Goal: Task Accomplishment & Management: Manage account settings

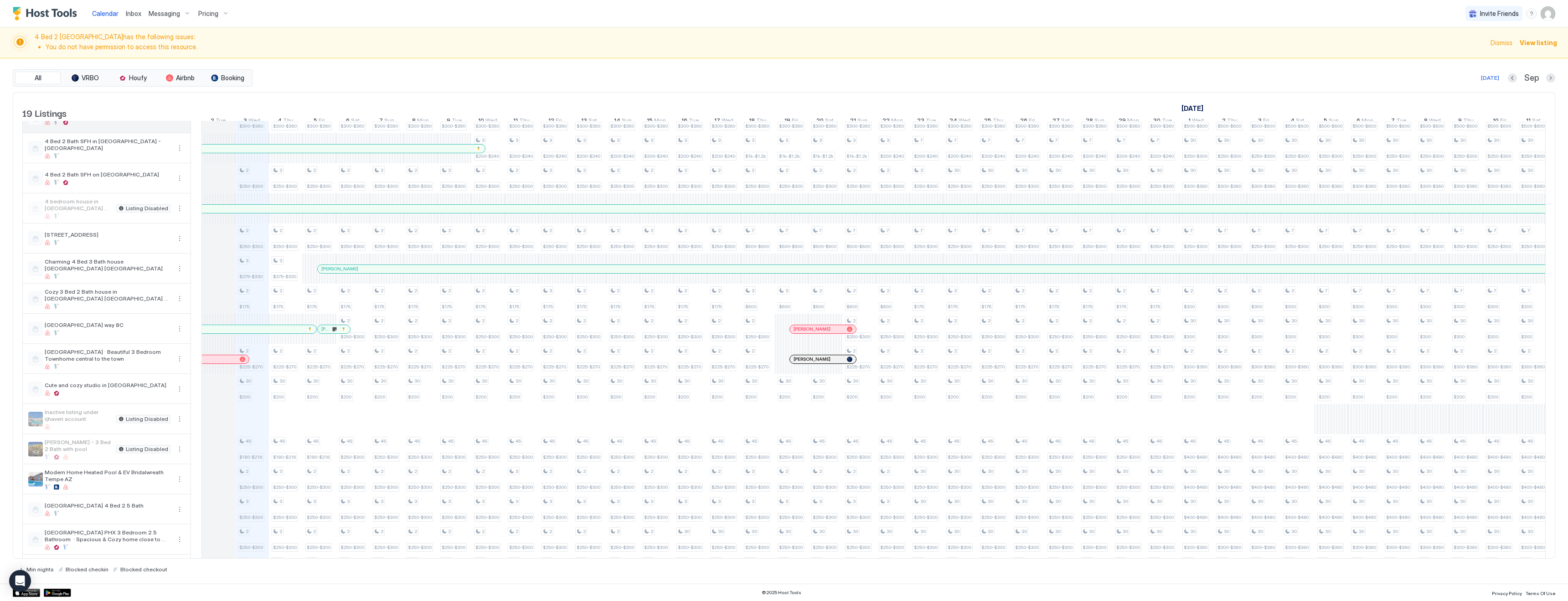
scroll to position [131, 0]
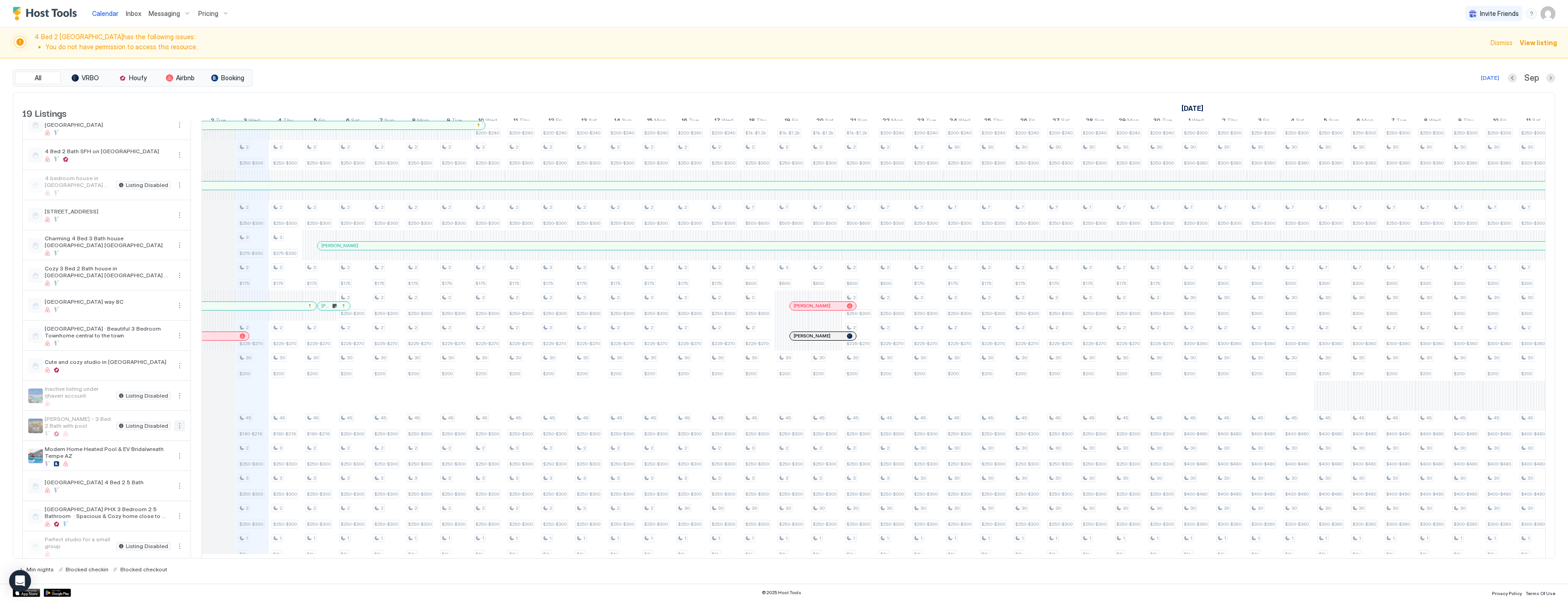
click at [180, 432] on button "More options" at bounding box center [179, 426] width 11 height 11
click at [162, 474] on span "Listing Settings" at bounding box center [164, 474] width 41 height 7
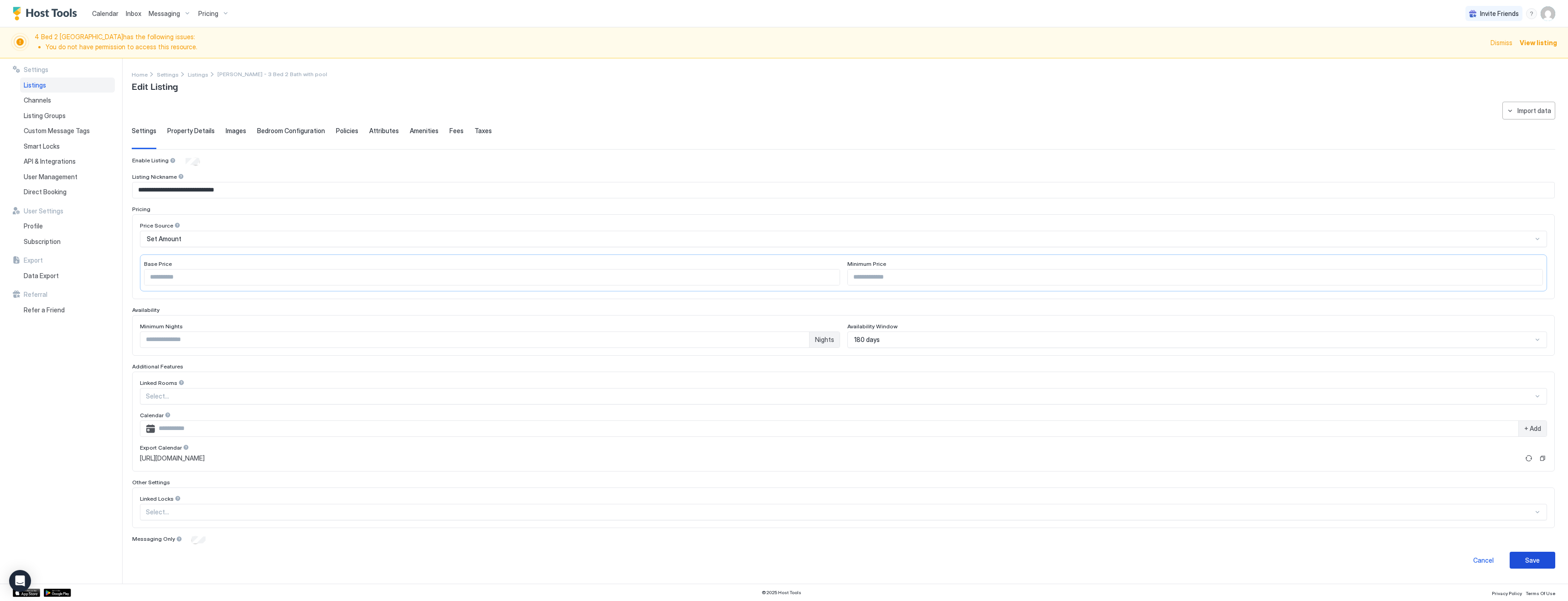
click at [1538, 561] on div "Save" at bounding box center [1532, 560] width 15 height 10
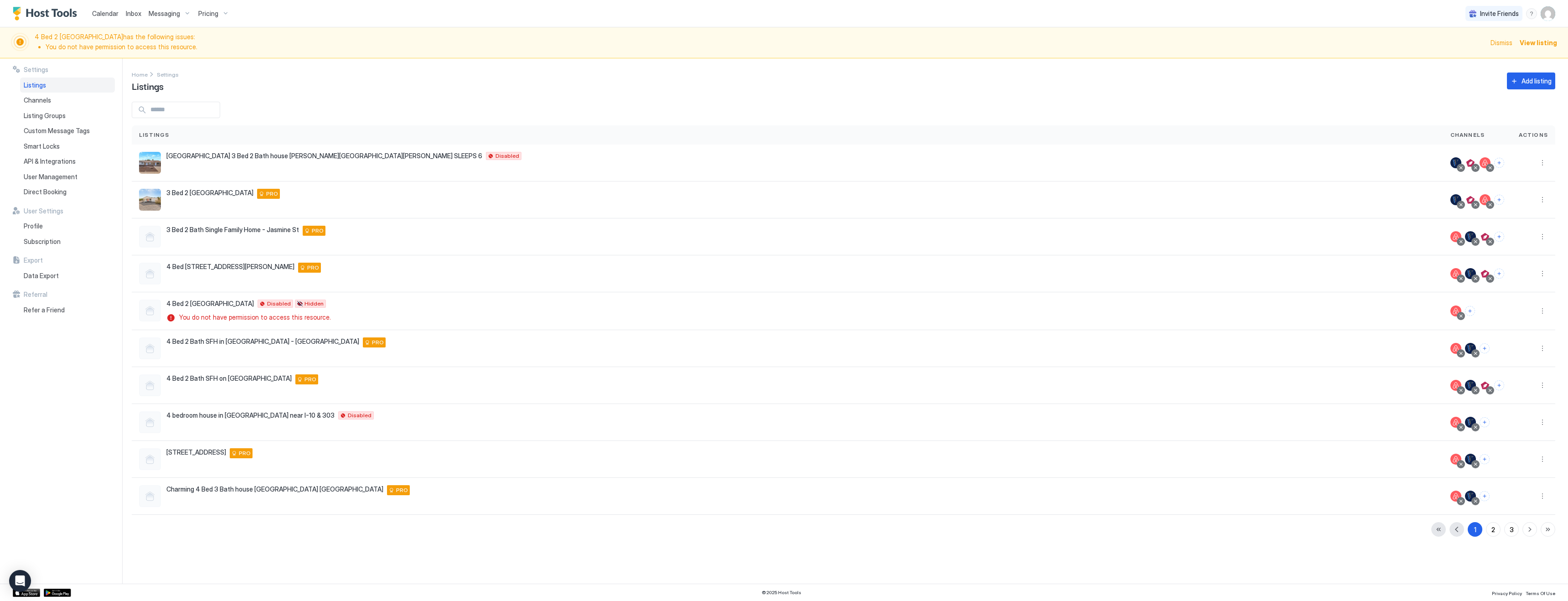
click at [218, 9] on div "Pricing" at bounding box center [214, 13] width 38 height 16
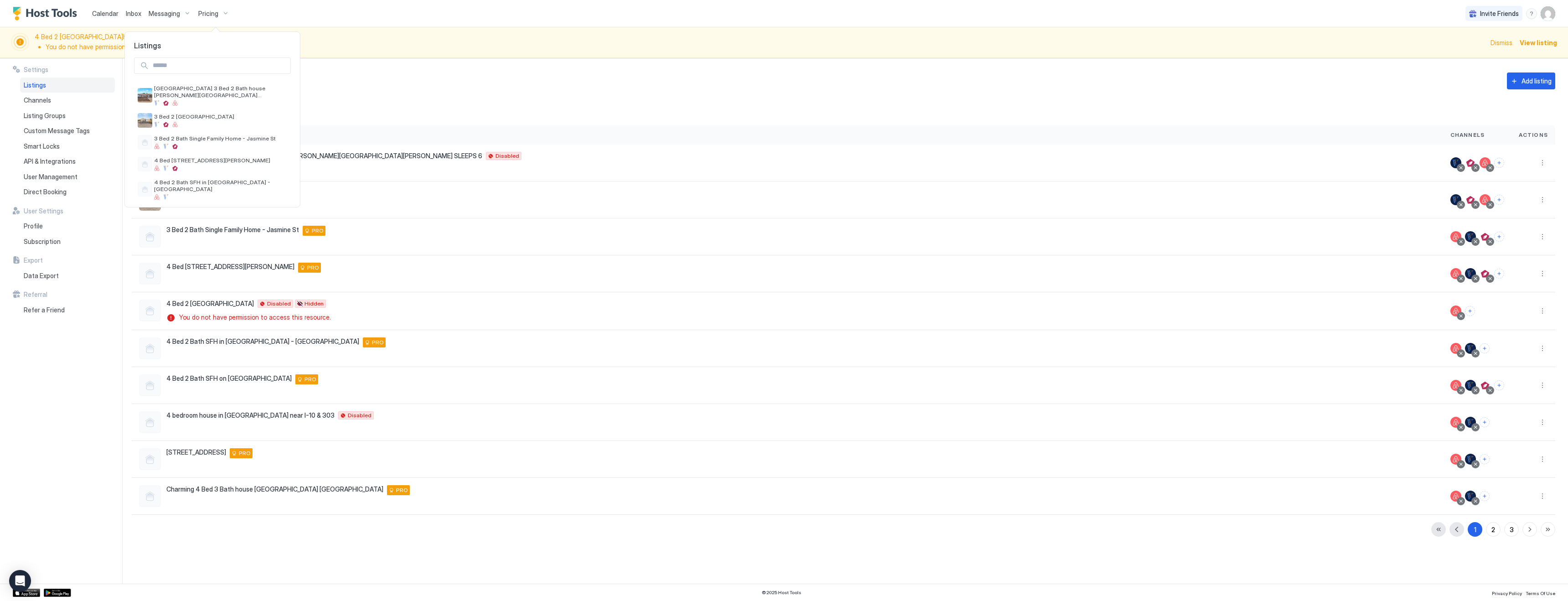
click at [213, 66] on input "Input Field" at bounding box center [219, 65] width 141 height 16
type input "******"
click at [204, 117] on div at bounding box center [209, 118] width 110 height 5
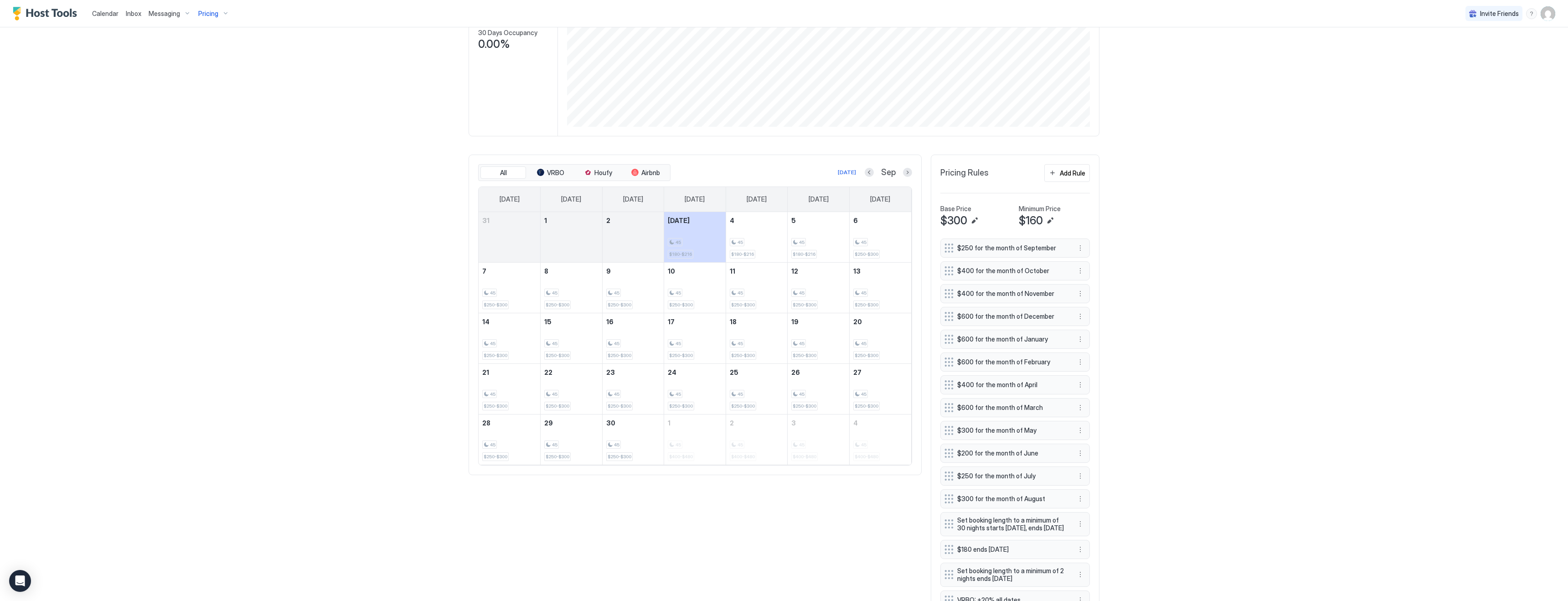
scroll to position [452, 0]
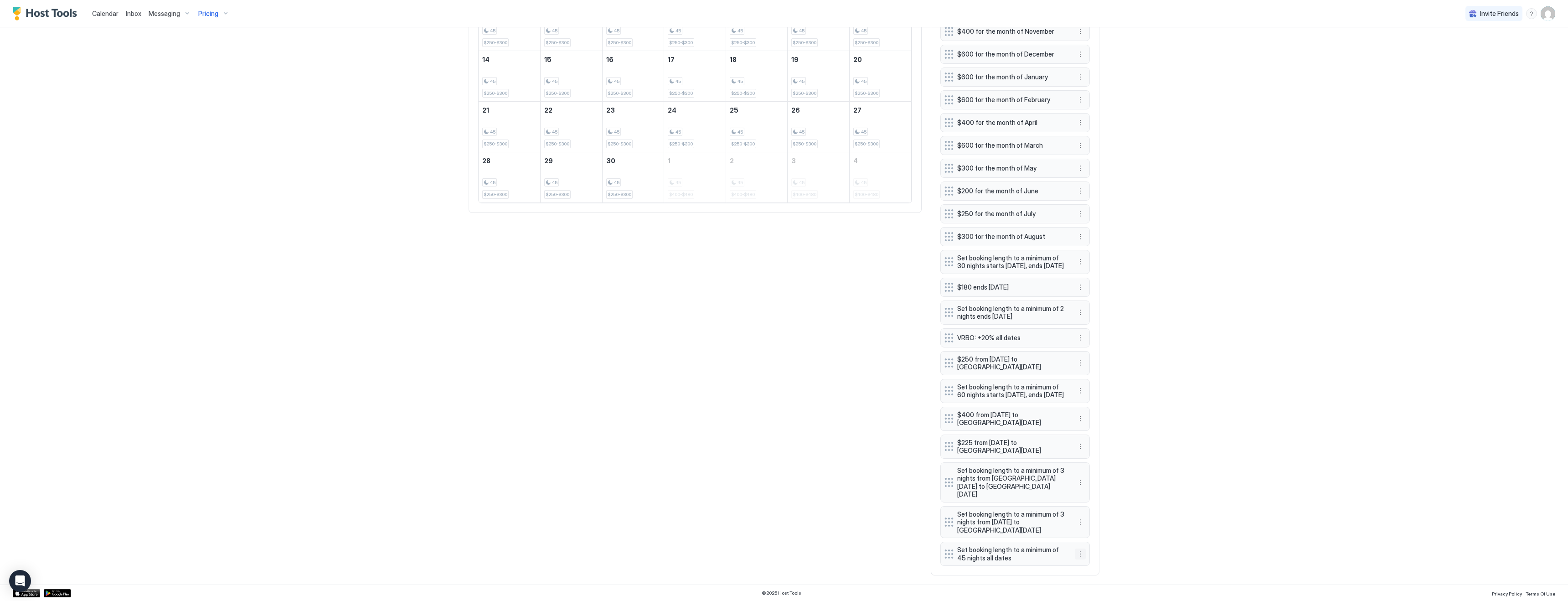
click at [1079, 551] on button "More options" at bounding box center [1080, 554] width 11 height 11
click at [1089, 543] on div "Delete" at bounding box center [1093, 540] width 34 height 15
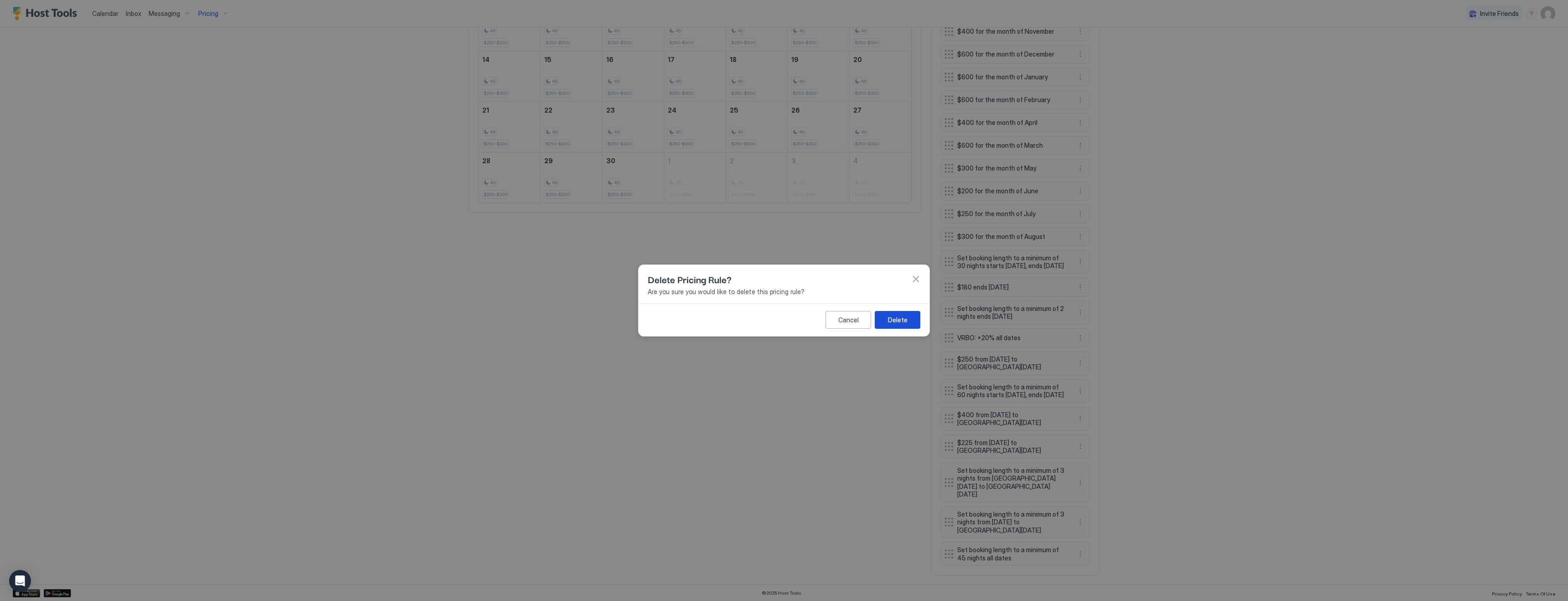
click at [898, 312] on button "Delete" at bounding box center [898, 320] width 46 height 18
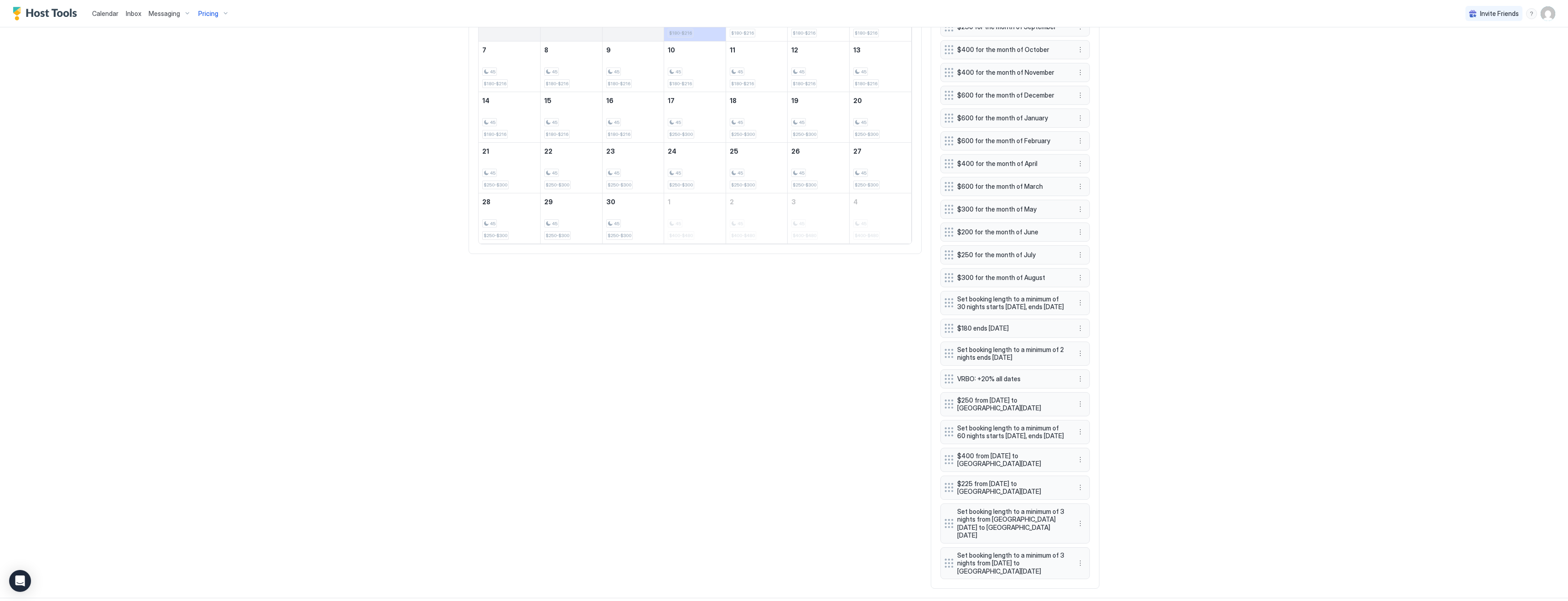
scroll to position [425, 0]
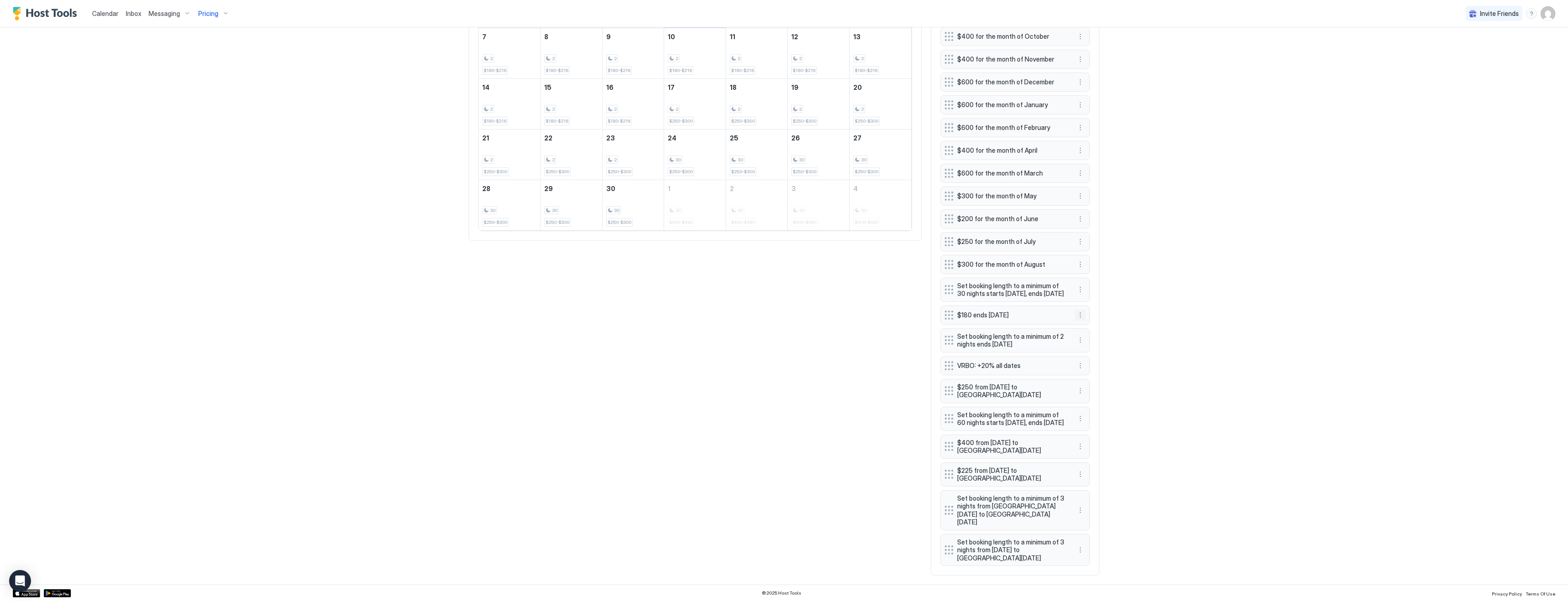
click at [1080, 314] on button "More options" at bounding box center [1080, 315] width 11 height 11
click at [1096, 328] on span "Edit" at bounding box center [1094, 327] width 10 height 7
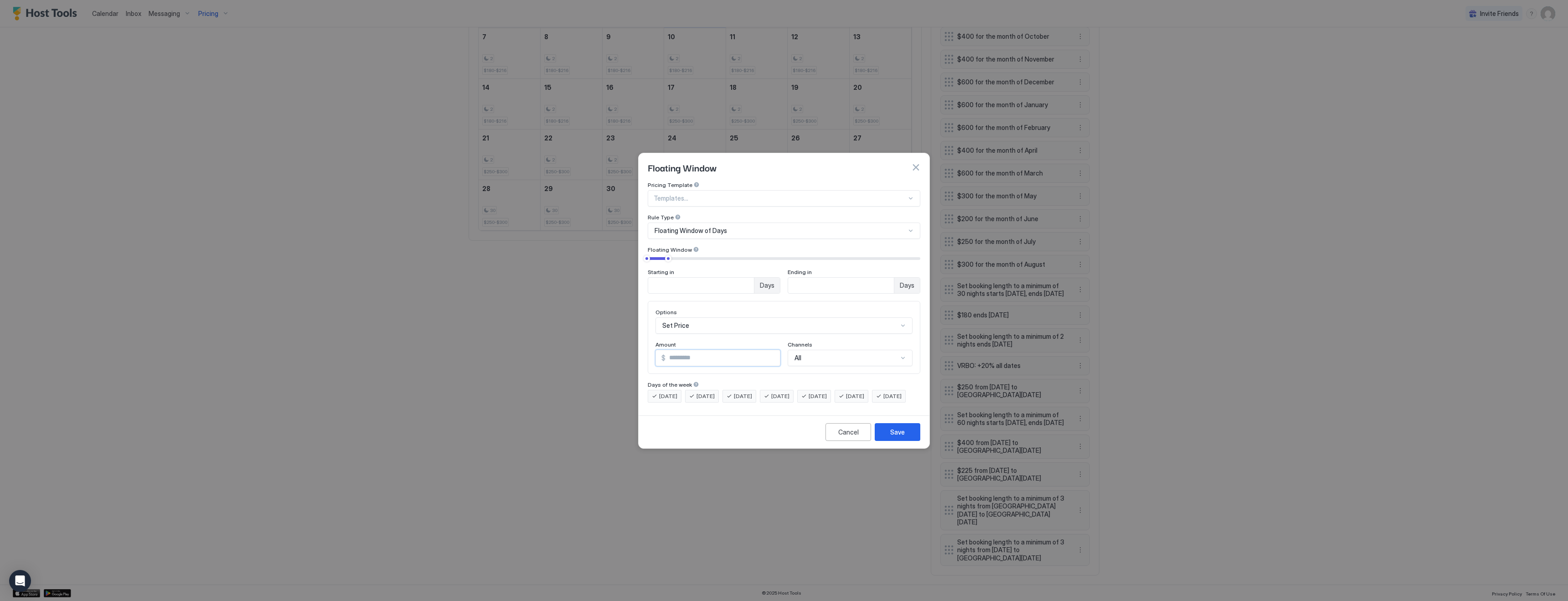
click at [673, 350] on input "***" at bounding box center [723, 357] width 115 height 16
click at [701, 441] on div "Cancel Save" at bounding box center [784, 432] width 291 height 33
click at [711, 352] on input "***" at bounding box center [723, 357] width 115 height 16
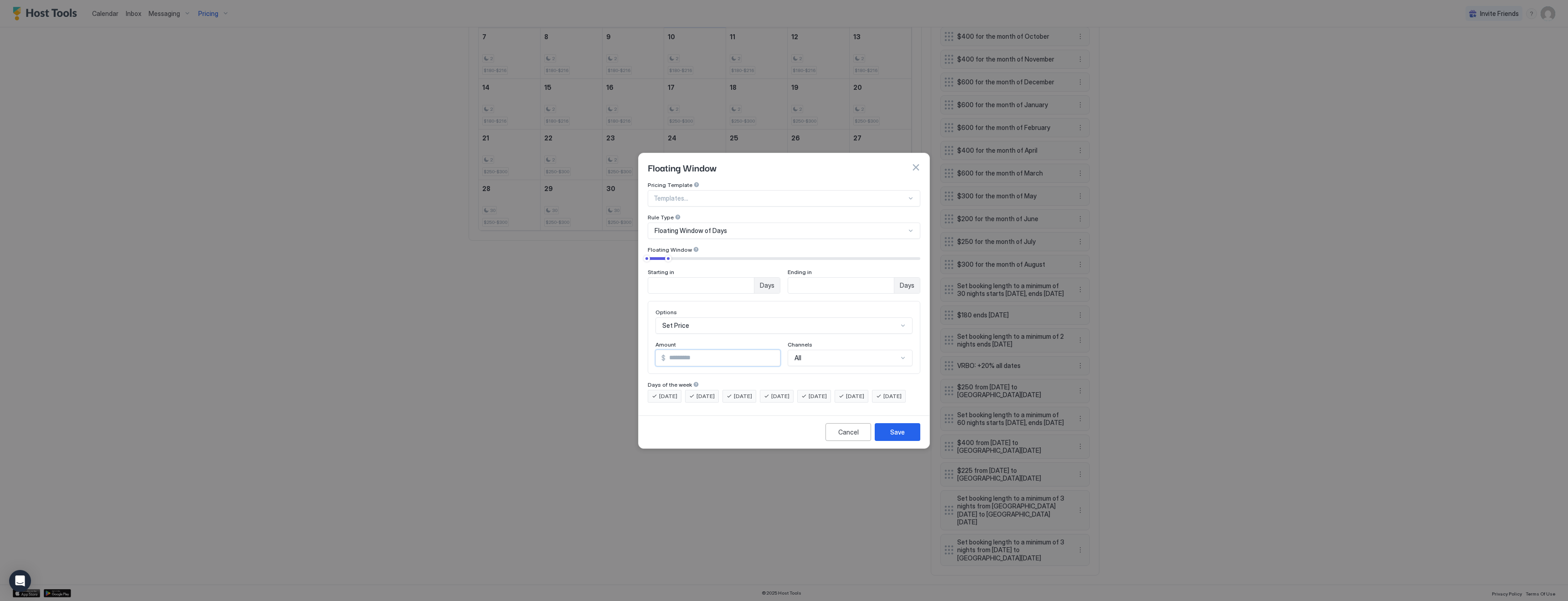
click at [711, 352] on input "***" at bounding box center [723, 357] width 115 height 16
type input "***"
click at [895, 437] on div "Save" at bounding box center [898, 432] width 15 height 10
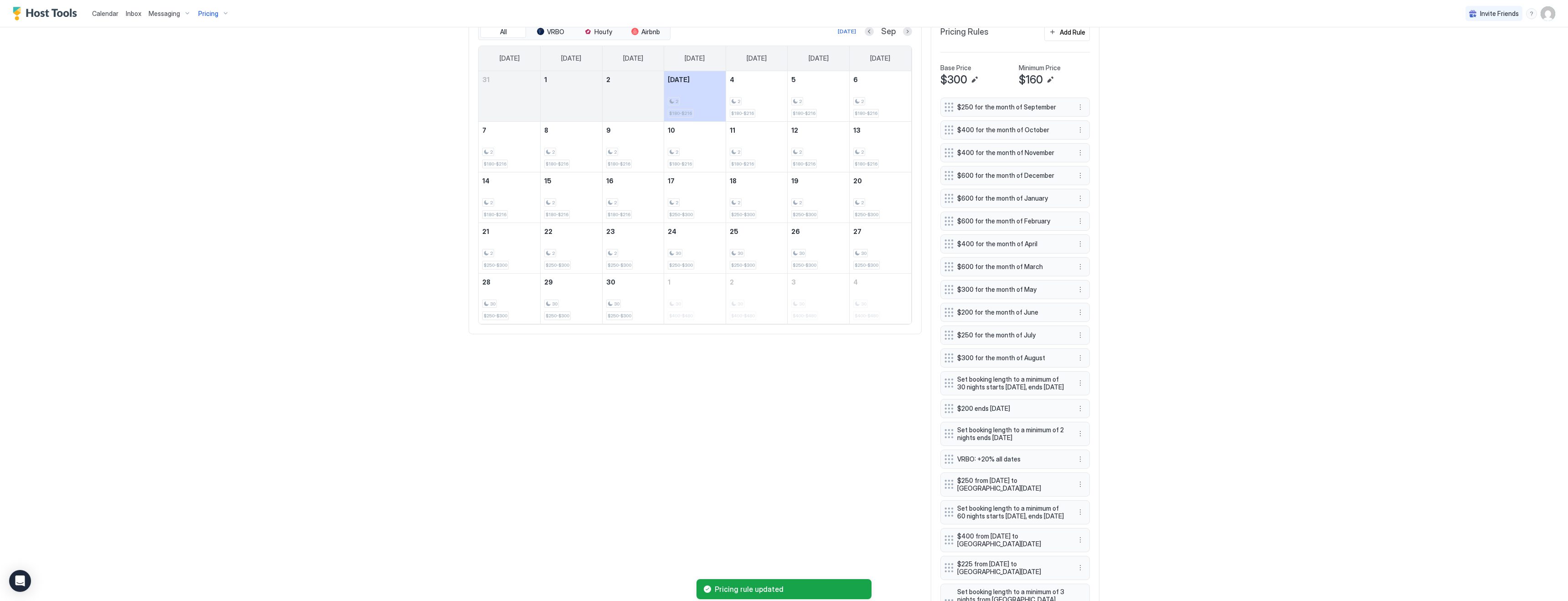
scroll to position [284, 0]
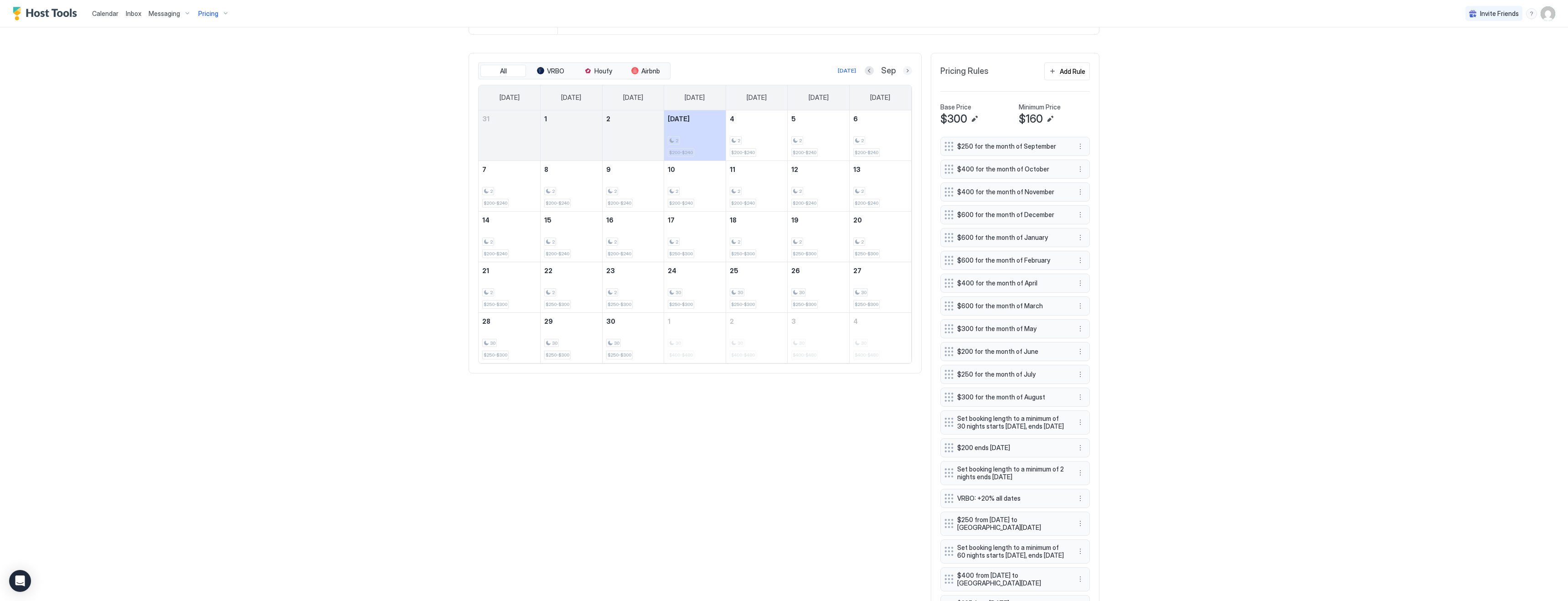
click at [909, 70] on button "Next month" at bounding box center [908, 70] width 9 height 9
click at [1082, 172] on button "More options" at bounding box center [1080, 169] width 11 height 11
click at [1093, 184] on span "Edit" at bounding box center [1094, 181] width 10 height 7
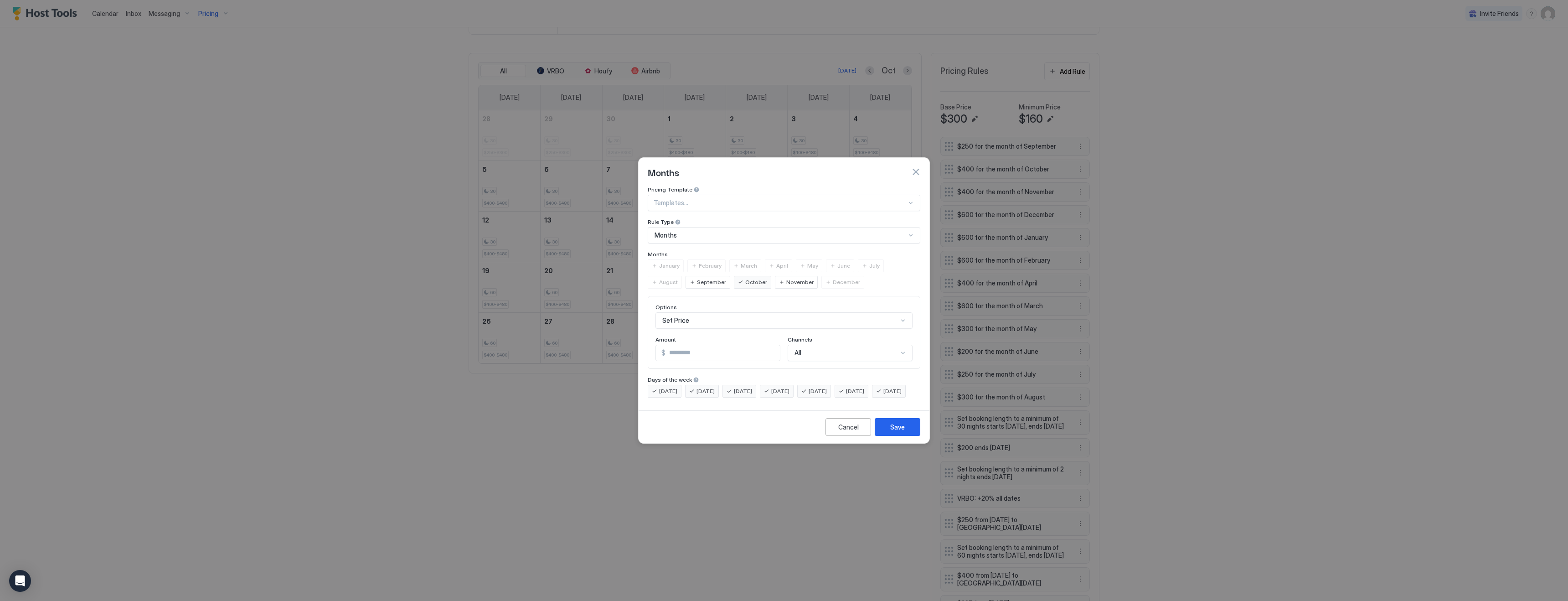
click at [674, 345] on input "***" at bounding box center [723, 352] width 115 height 16
type input "***"
click at [908, 436] on button "Save" at bounding box center [898, 427] width 46 height 18
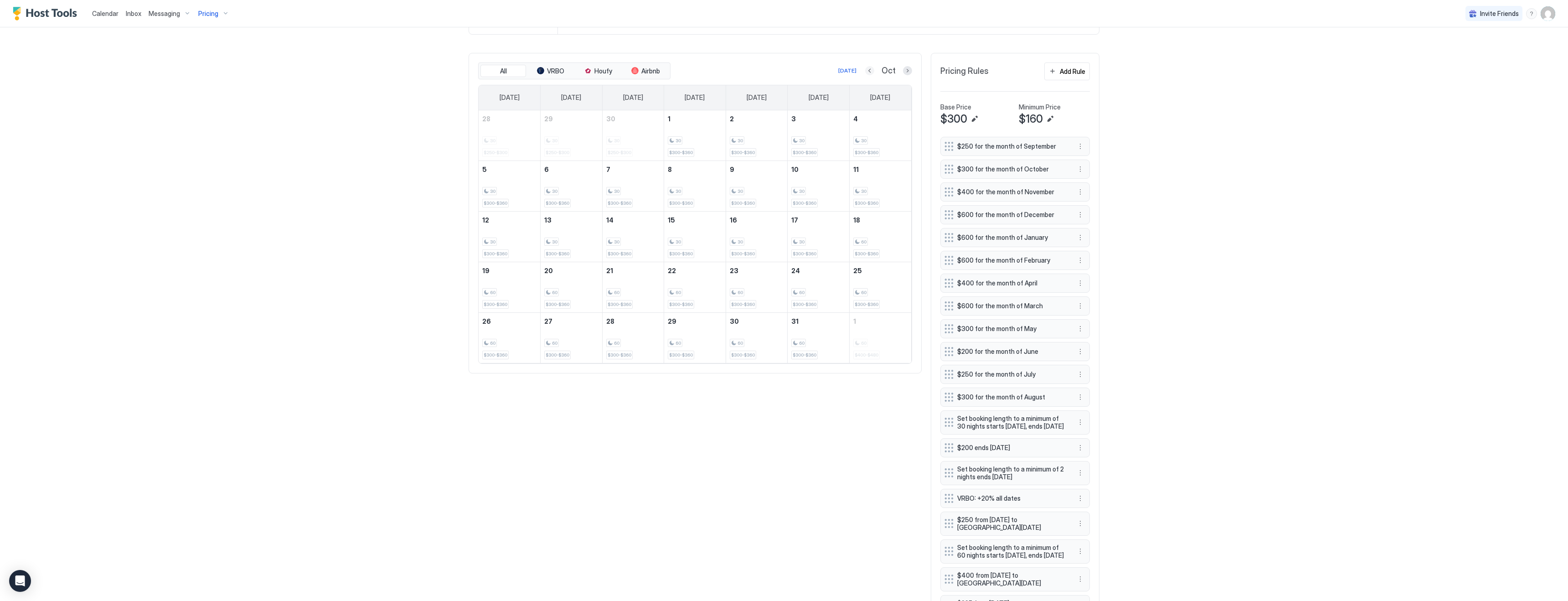
click at [869, 73] on button "Previous month" at bounding box center [870, 70] width 9 height 9
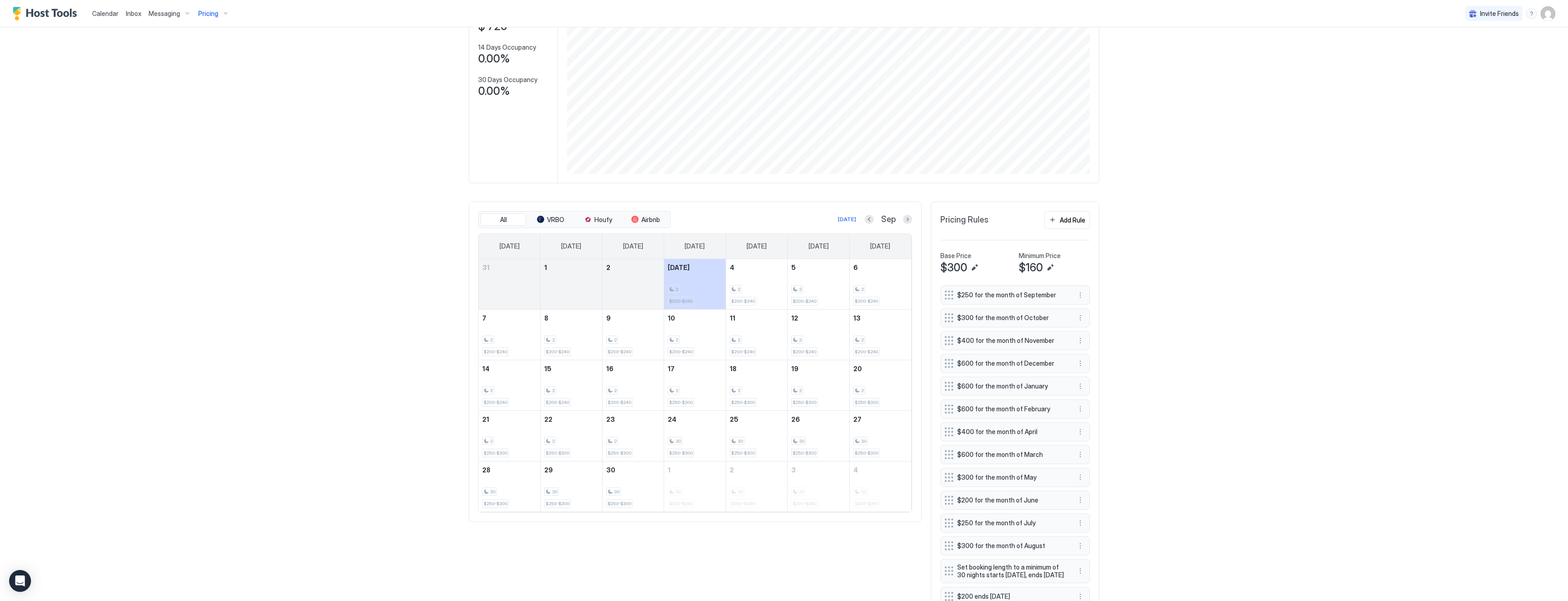
scroll to position [0, 0]
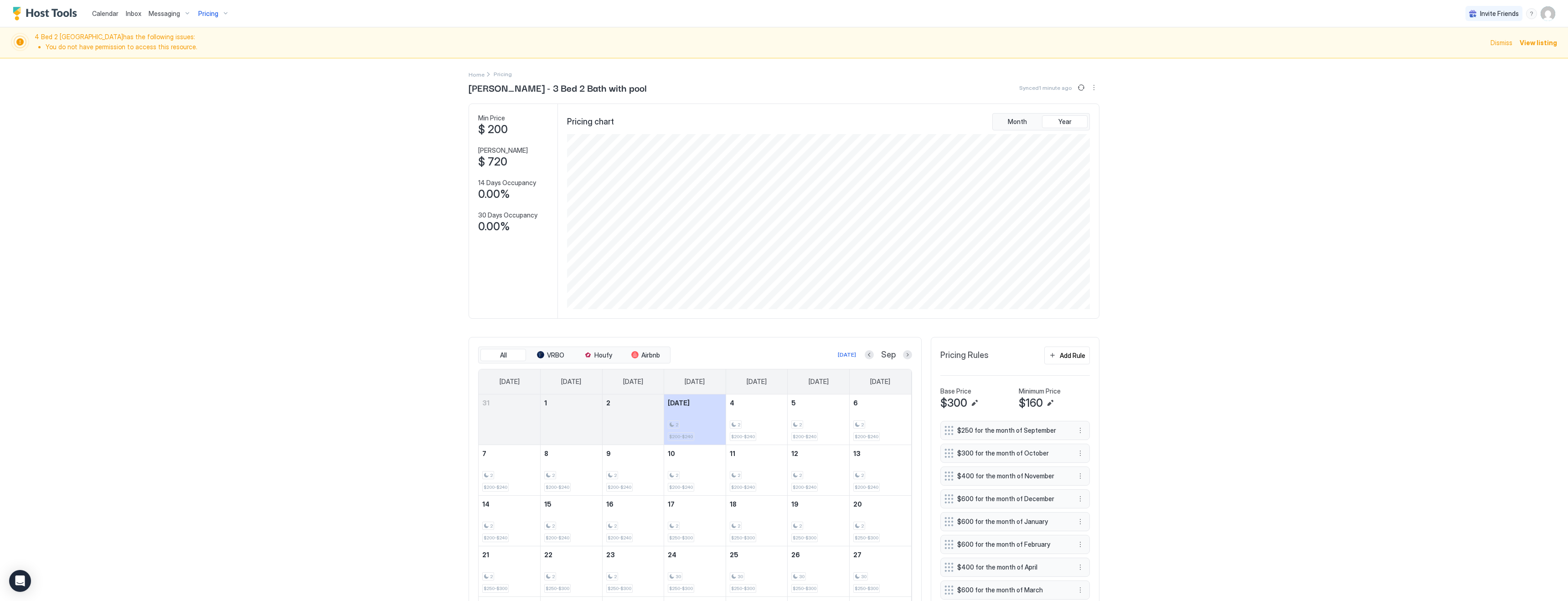
click at [215, 13] on span "Pricing" at bounding box center [208, 13] width 20 height 8
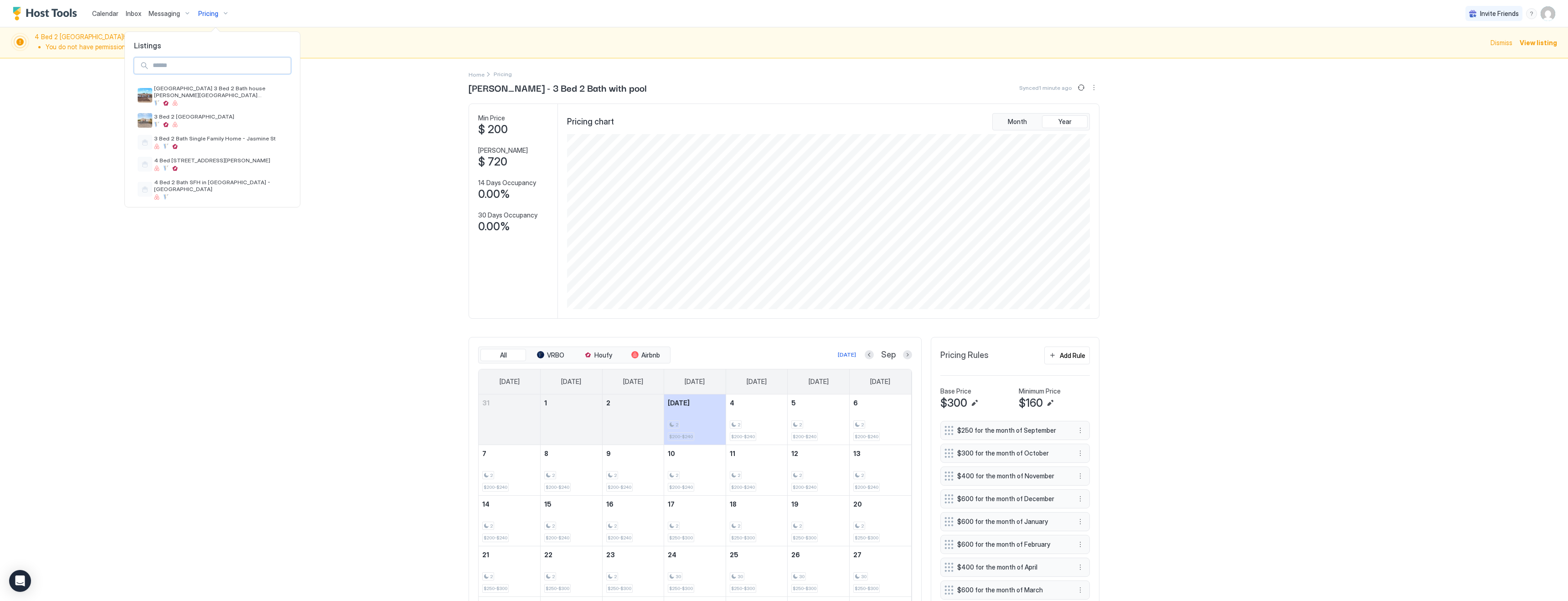
click at [191, 67] on input "Input Field" at bounding box center [219, 65] width 141 height 16
type input "***"
click at [198, 87] on span "[GEOGRAPHIC_DATA] 4 Bed 2.5 Bath" at bounding box center [204, 88] width 99 height 7
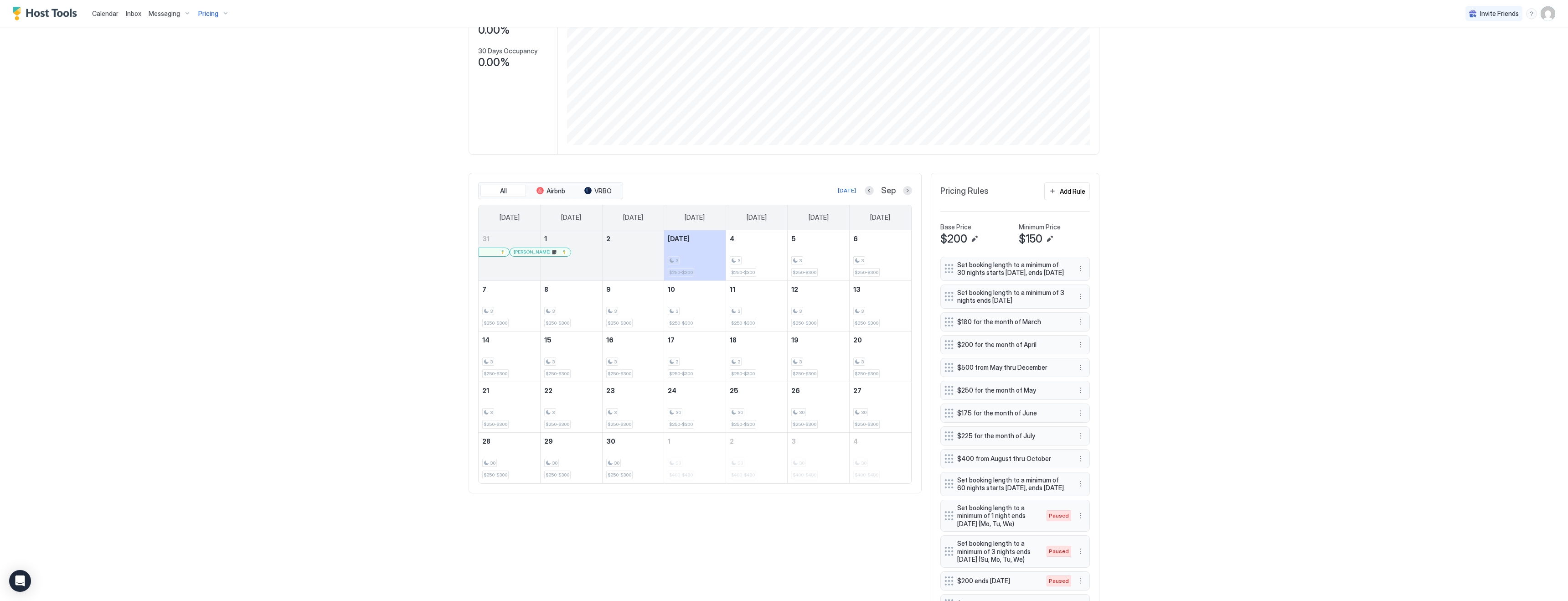
scroll to position [167, 0]
click at [1070, 189] on div "Add Rule" at bounding box center [1073, 188] width 25 height 10
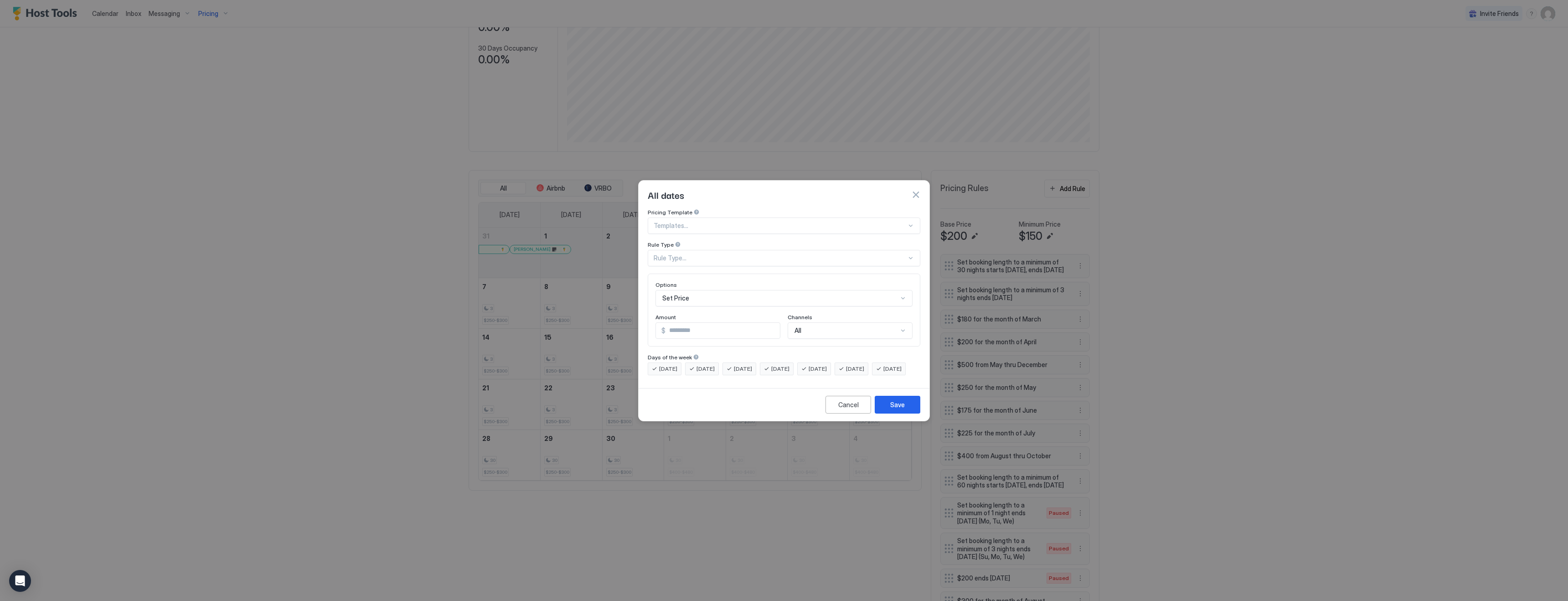
click at [698, 254] on div "Rule Type..." at bounding box center [780, 258] width 253 height 8
click at [688, 294] on span "Floating Window of Days" at bounding box center [687, 297] width 66 height 7
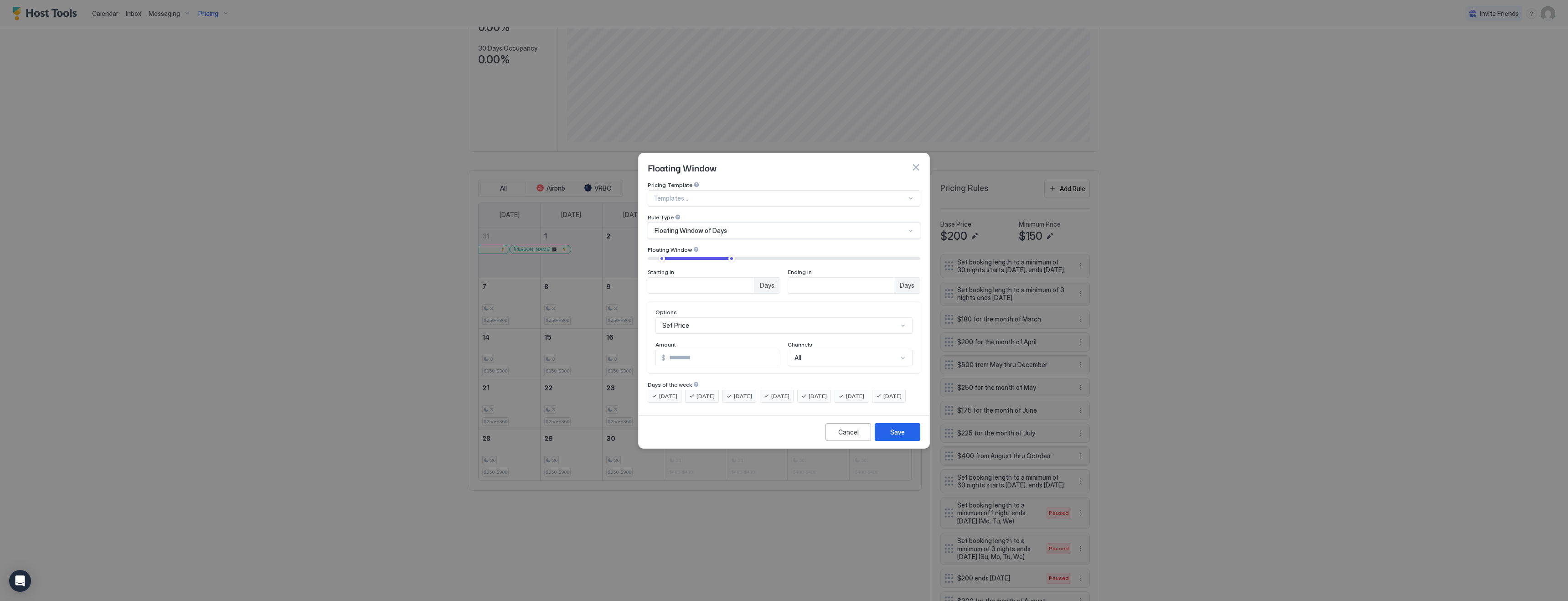
click at [680, 278] on input "**" at bounding box center [701, 285] width 106 height 16
type input "*"
click at [754, 279] on input "**" at bounding box center [701, 285] width 106 height 16
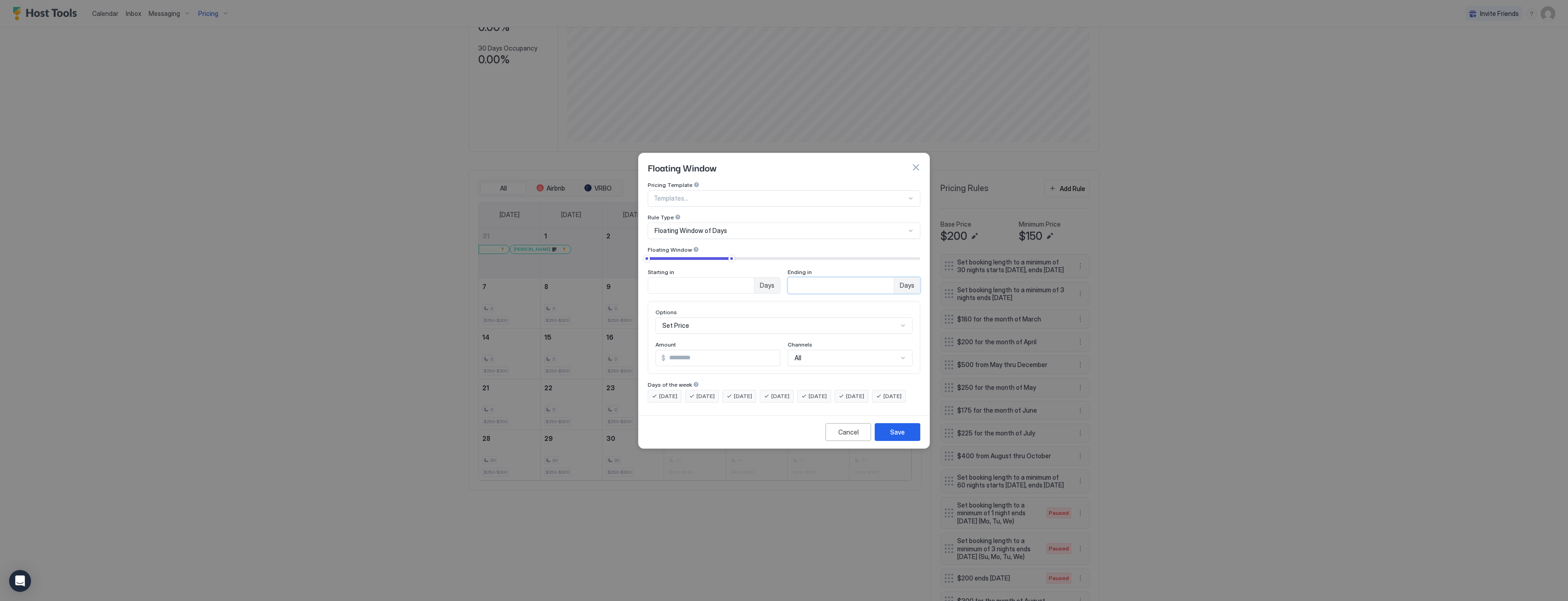
click at [754, 279] on input "**" at bounding box center [701, 285] width 106 height 16
type input "**"
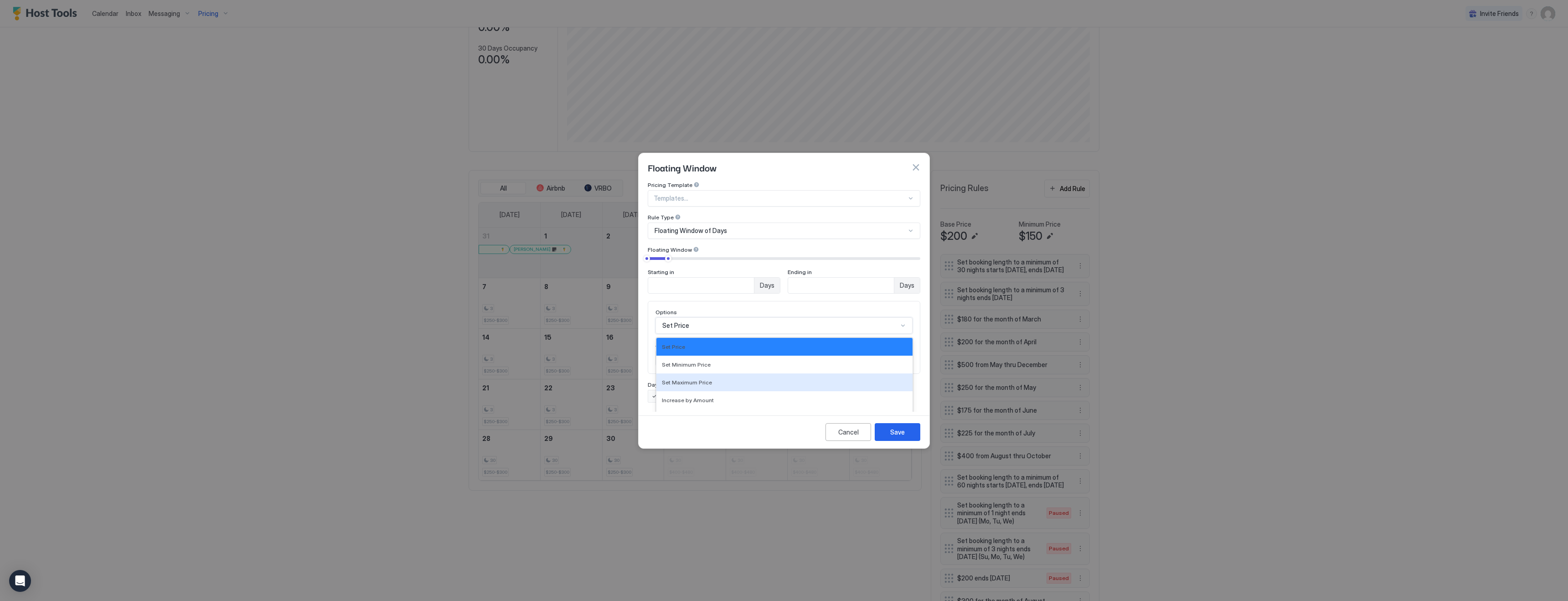
scroll to position [47, 0]
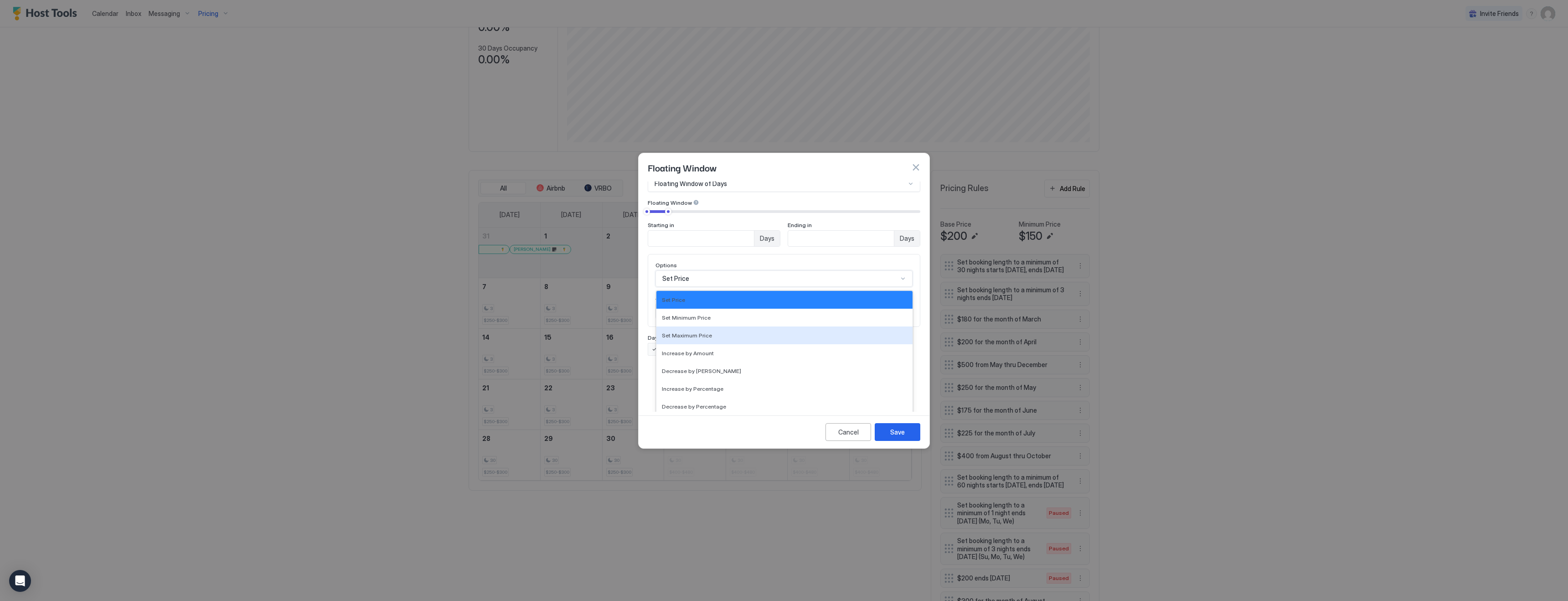
click at [715, 286] on div "Set Maximum Price, 3 of 17. 17 results available. Use Up and Down to choose opt…" at bounding box center [783, 278] width 257 height 16
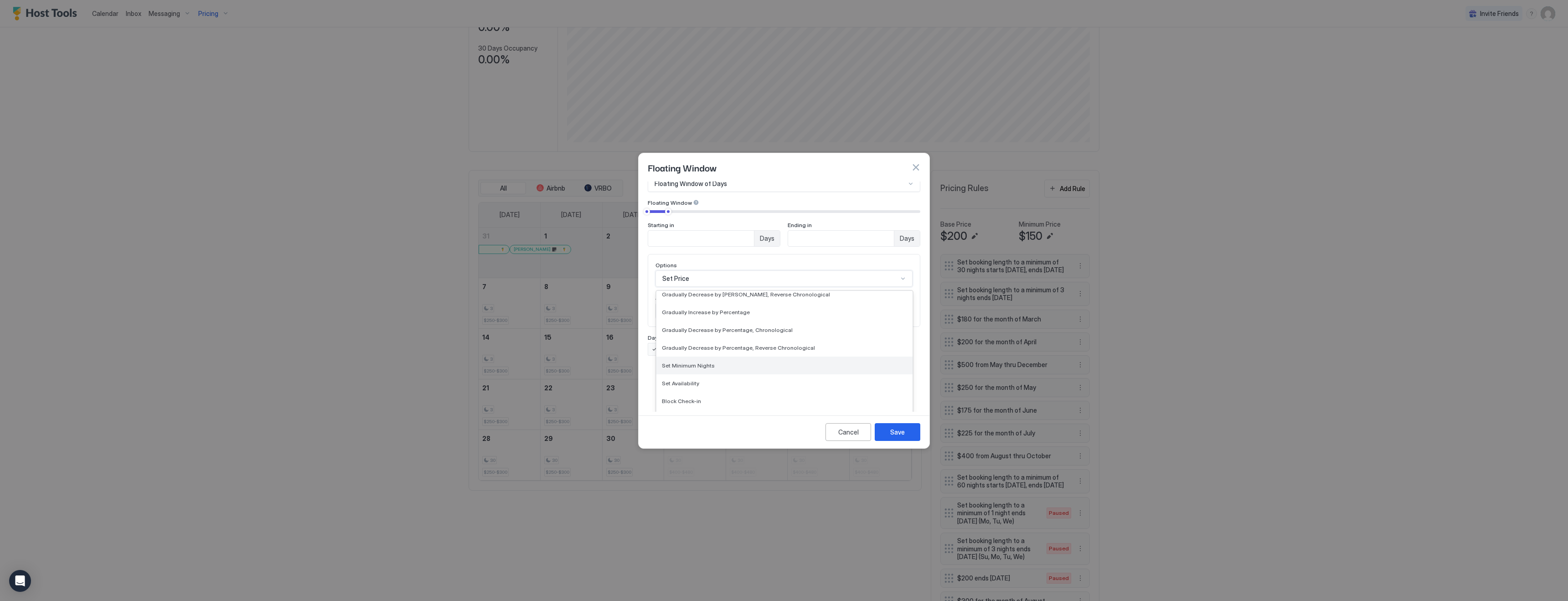
click at [702, 362] on span "Set Minimum Nights" at bounding box center [688, 365] width 53 height 7
click at [706, 354] on input "*" at bounding box center [705, 357] width 98 height 16
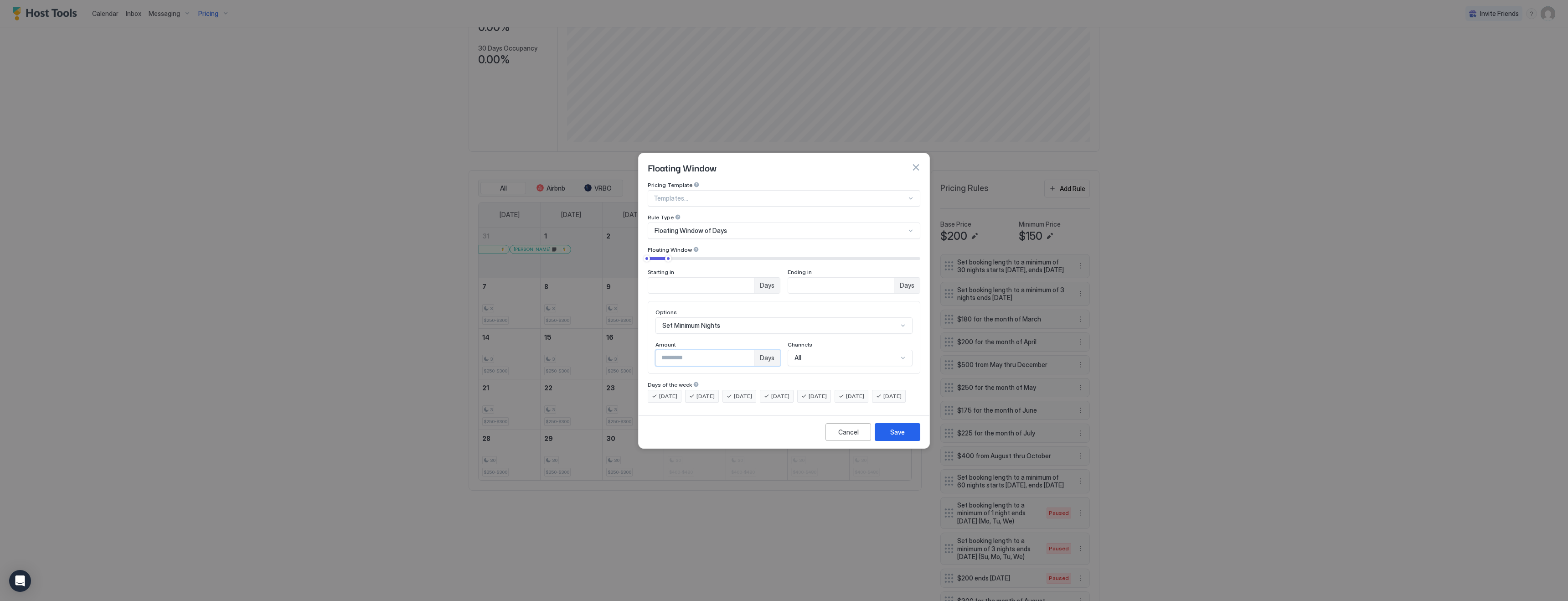
type input "*"
click at [663, 392] on span "[DATE]" at bounding box center [668, 396] width 19 height 8
click at [706, 392] on span "[DATE]" at bounding box center [706, 396] width 19 height 8
click at [665, 392] on span "[DATE]" at bounding box center [668, 396] width 19 height 8
click at [697, 392] on span "[DATE]" at bounding box center [706, 396] width 19 height 8
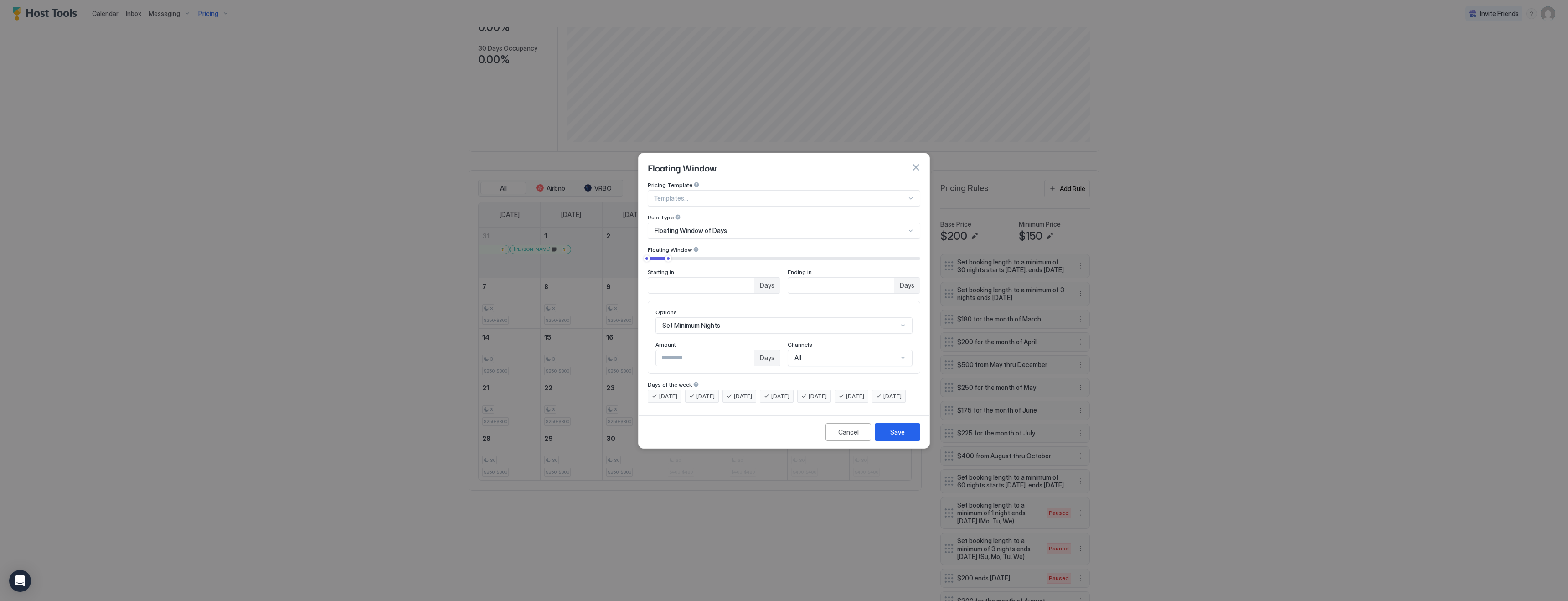
click at [789, 392] on span "[DATE]" at bounding box center [780, 396] width 19 height 8
click at [864, 392] on span "[DATE]" at bounding box center [855, 396] width 19 height 8
click at [827, 392] on span "[DATE]" at bounding box center [817, 396] width 19 height 8
click at [864, 392] on span "[DATE]" at bounding box center [855, 396] width 19 height 8
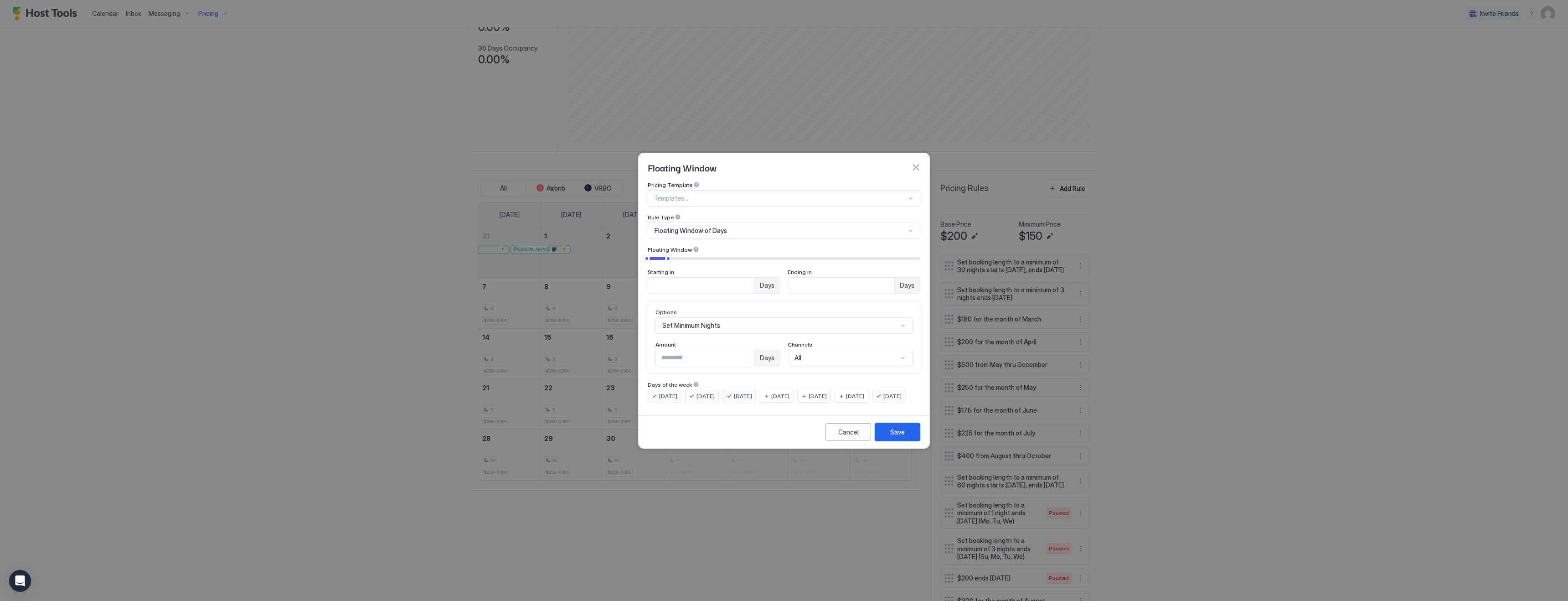
click at [899, 437] on div "Save" at bounding box center [898, 432] width 15 height 10
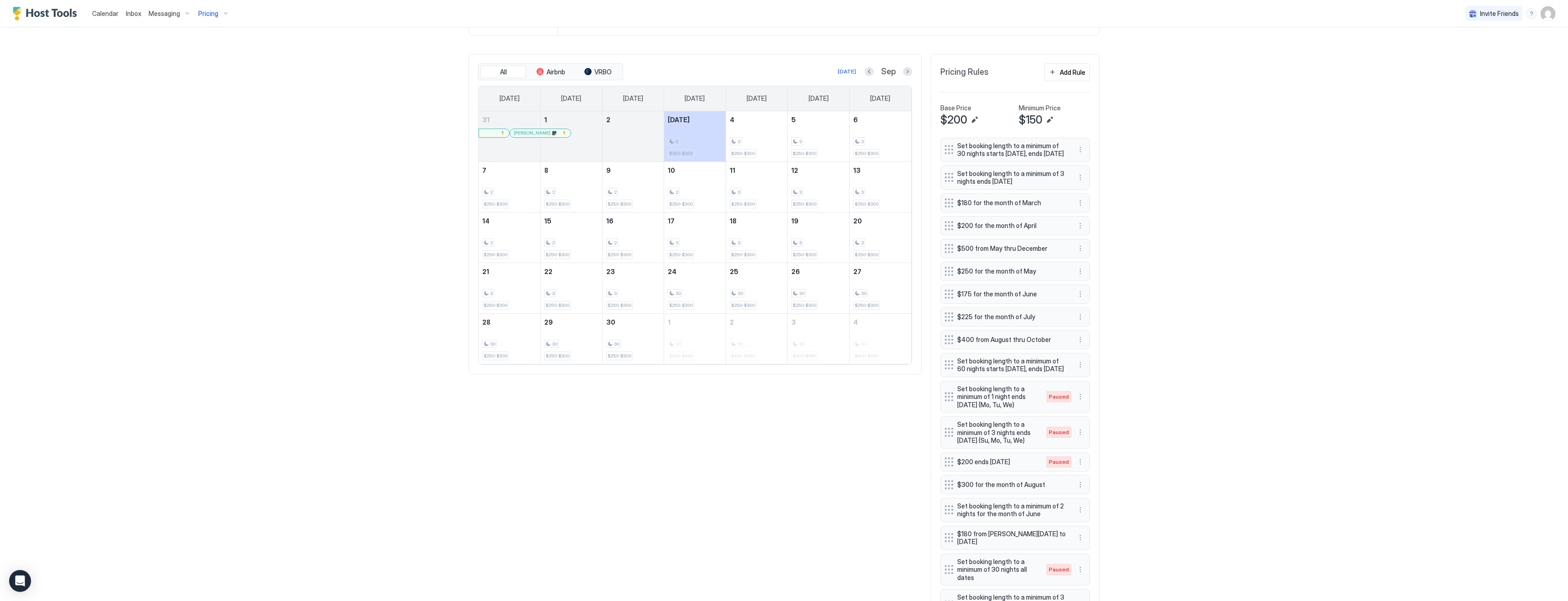
scroll to position [283, 0]
click at [1082, 467] on button "More options" at bounding box center [1080, 461] width 11 height 11
click at [1093, 503] on span "Enable" at bounding box center [1098, 504] width 18 height 7
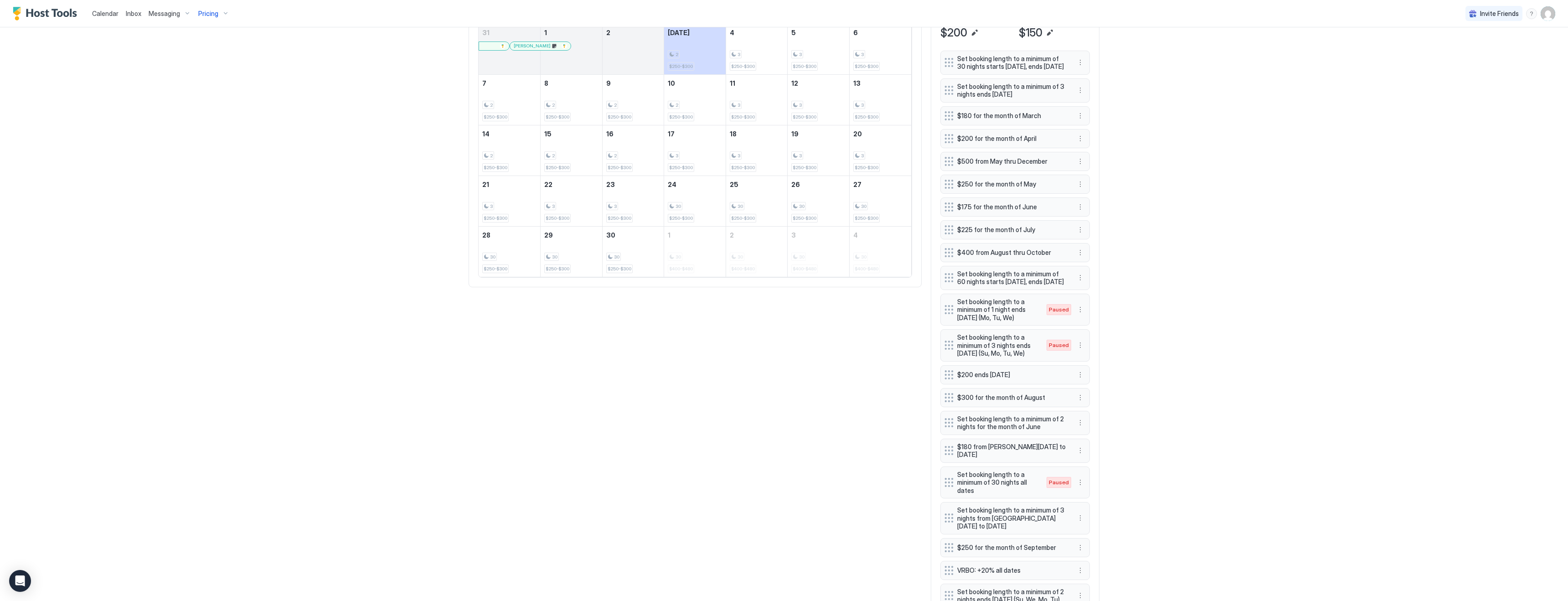
scroll to position [371, 0]
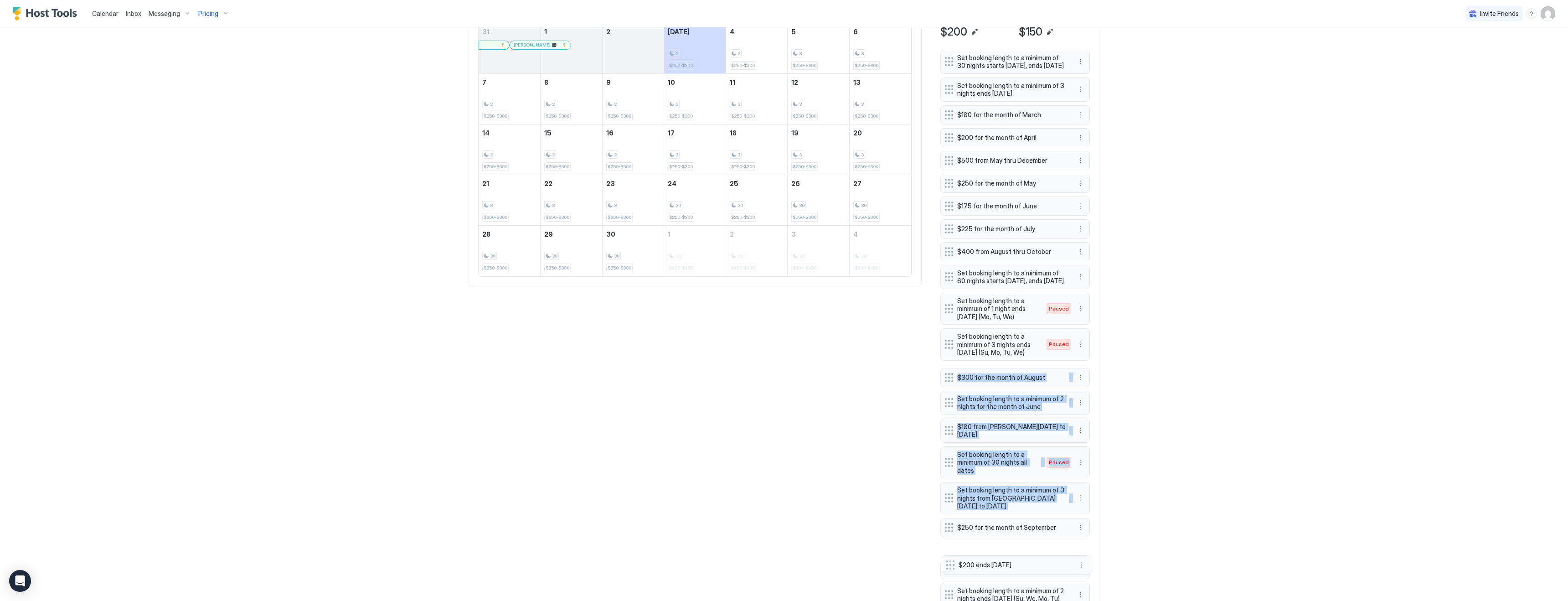
drag, startPoint x: 948, startPoint y: 389, endPoint x: 950, endPoint y: 565, distance: 176.0
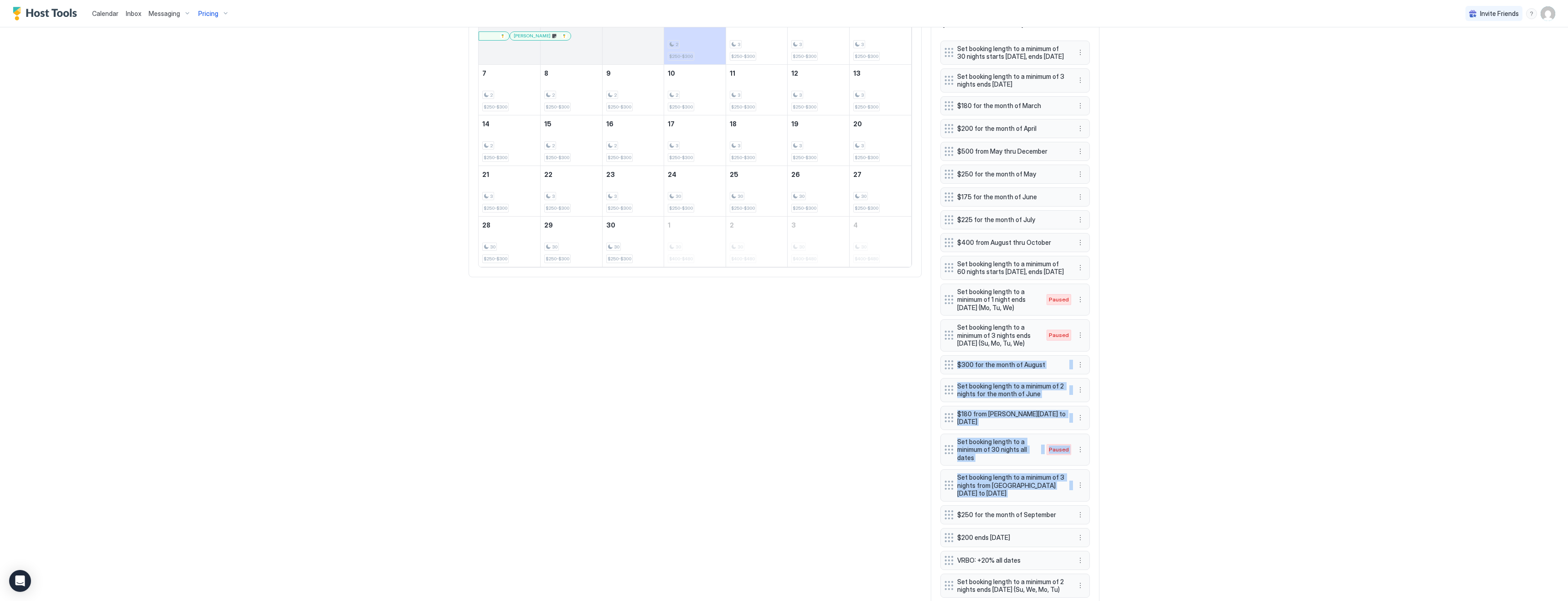
scroll to position [383, 0]
click at [1186, 493] on div "Calendar Inbox Messaging Pricing Invite Friends KG 4 Bed 2 Bath [GEOGRAPHIC_DAT…" at bounding box center [784, 300] width 1568 height 601
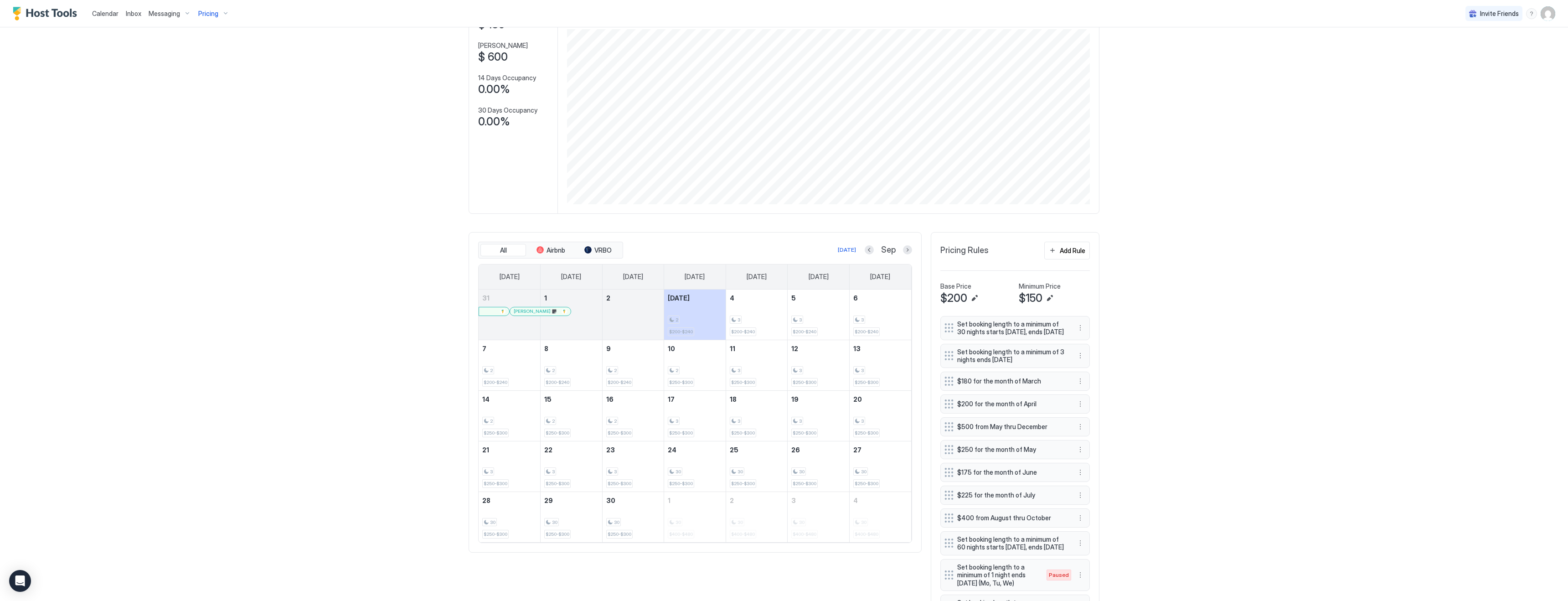
scroll to position [175, 525]
click at [212, 11] on span "Pricing" at bounding box center [208, 13] width 20 height 8
click at [212, 60] on input "Input Field" at bounding box center [219, 65] width 141 height 16
type input "**"
click at [200, 99] on div "[GEOGRAPHIC_DATA] · Beautiful 3 Bedroom Townhome central to the town" at bounding box center [221, 95] width 133 height 21
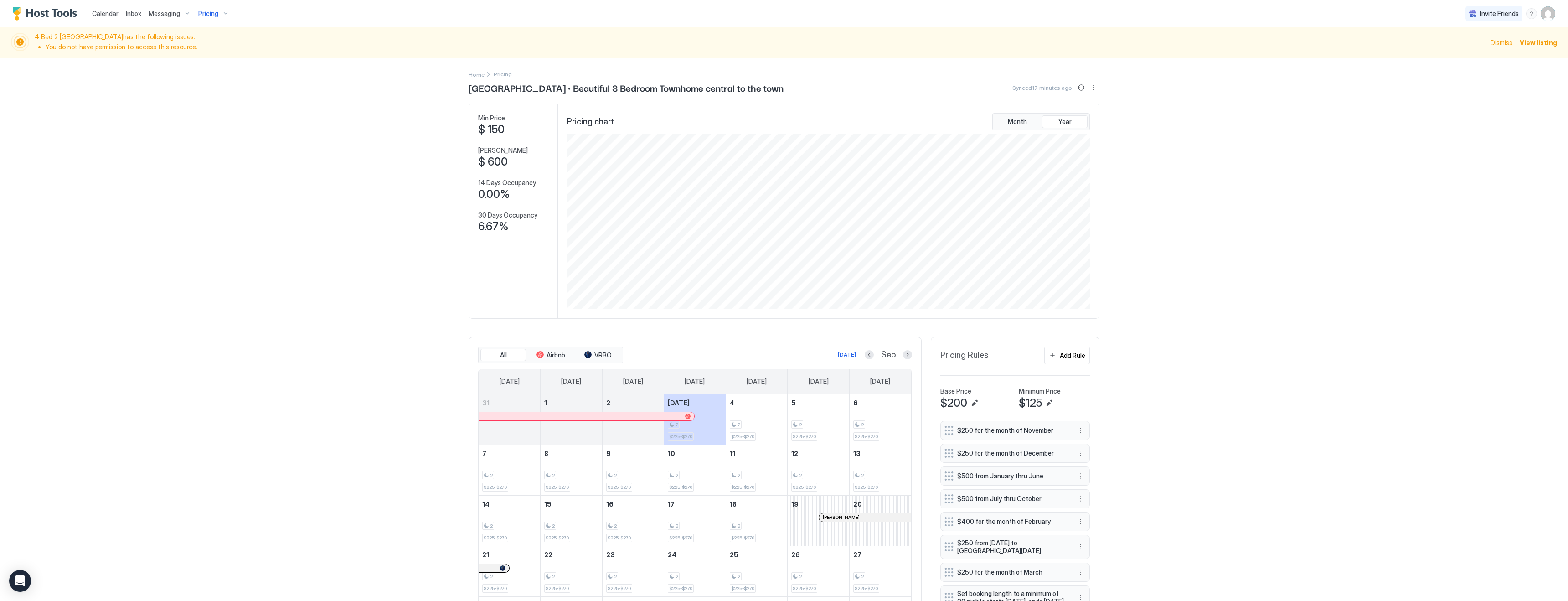
click at [212, 11] on span "Pricing" at bounding box center [208, 13] width 20 height 8
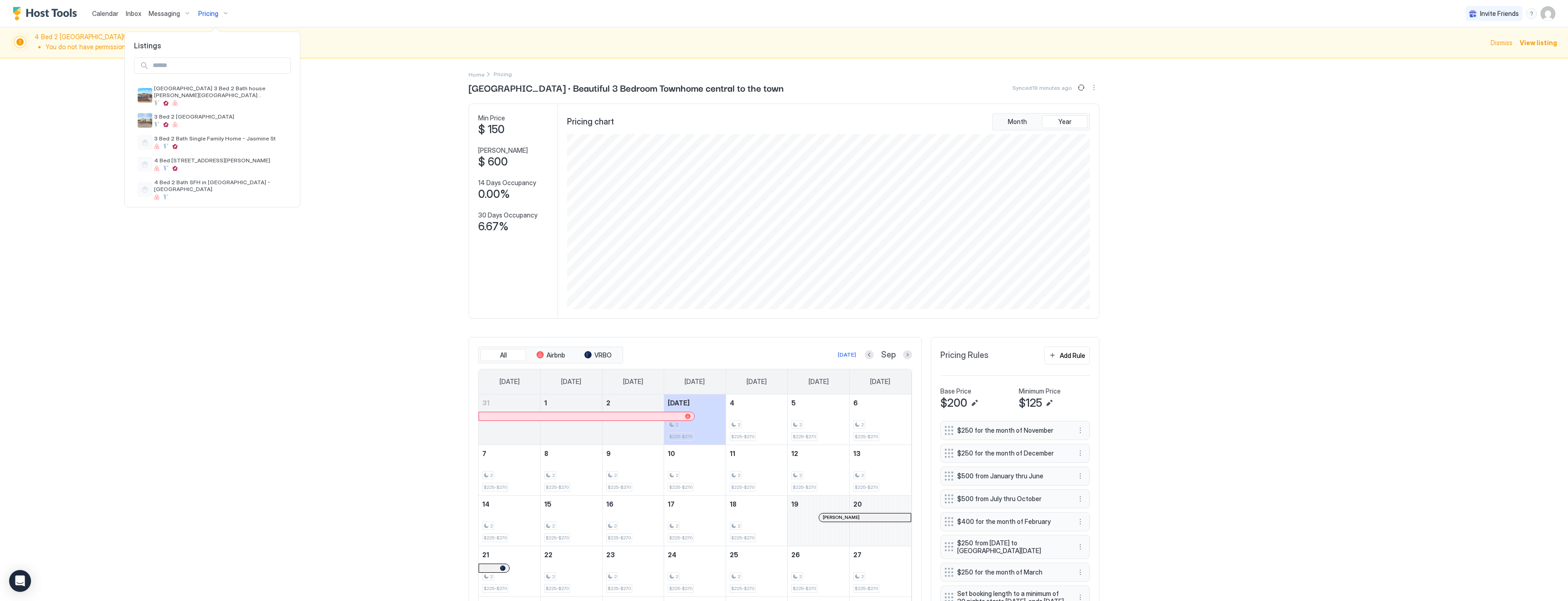
click at [224, 14] on div at bounding box center [784, 300] width 1568 height 601
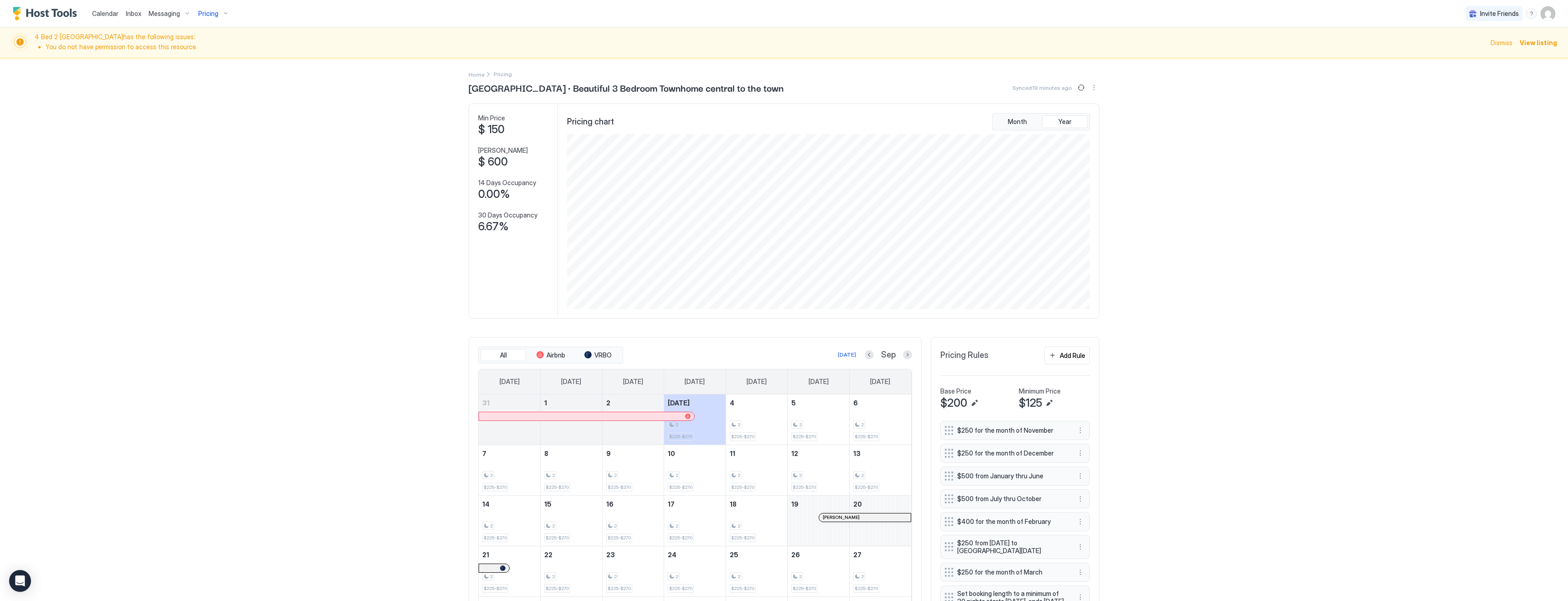
click at [208, 14] on span "Pricing" at bounding box center [208, 13] width 20 height 8
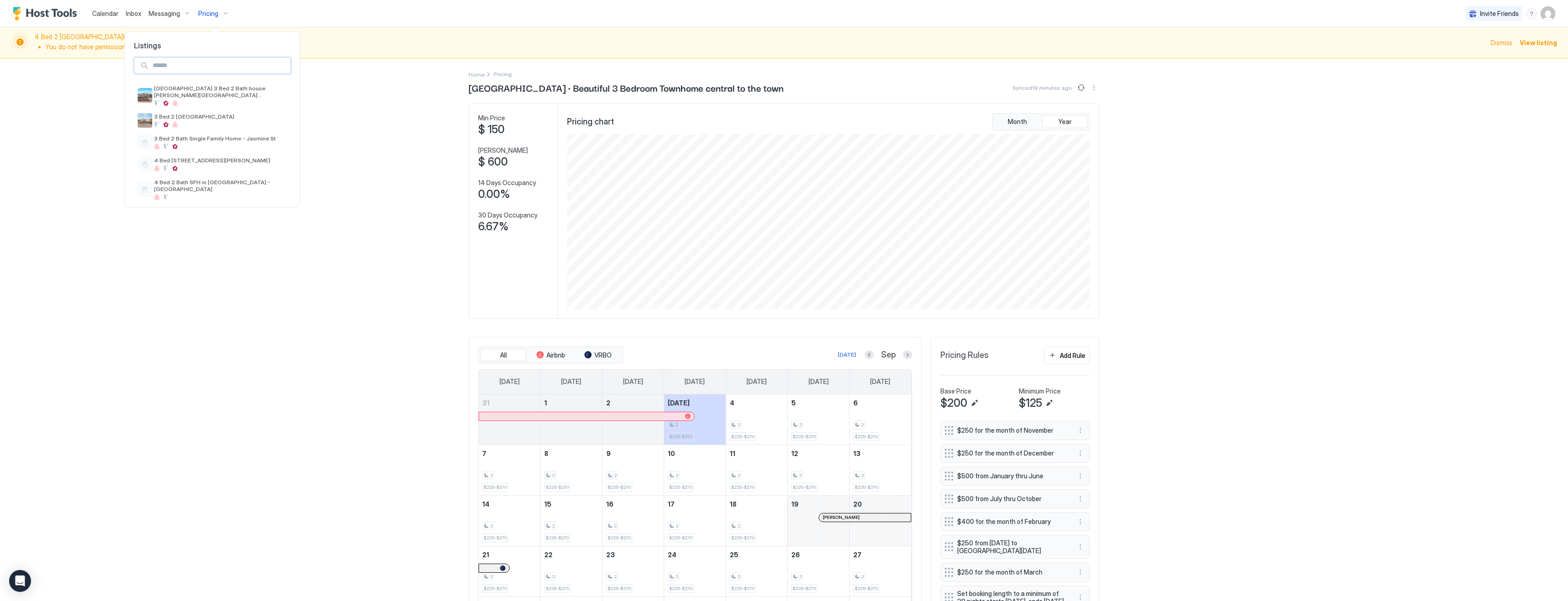
click at [207, 66] on input "Input Field" at bounding box center [219, 65] width 141 height 16
type input "**"
click at [210, 86] on span "[STREET_ADDRESS]" at bounding box center [191, 88] width 75 height 7
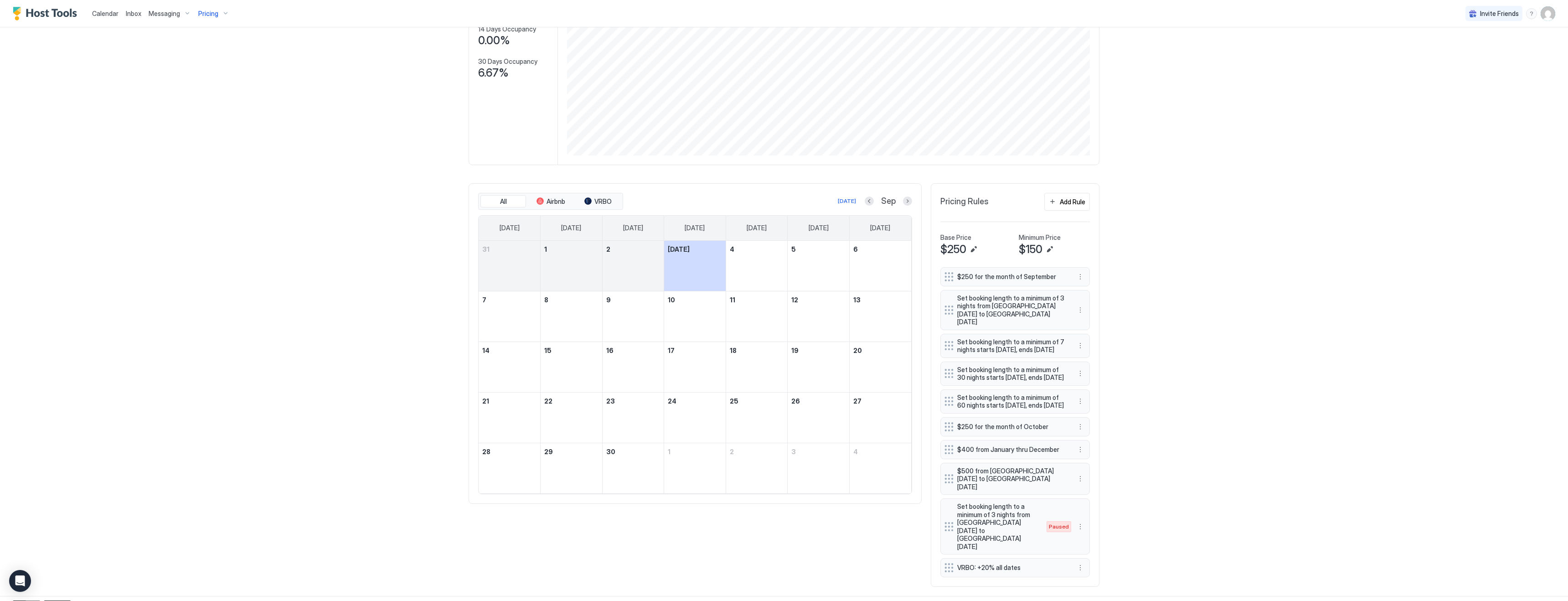
scroll to position [157, 0]
click at [1066, 199] on div "Add Rule" at bounding box center [1073, 198] width 25 height 10
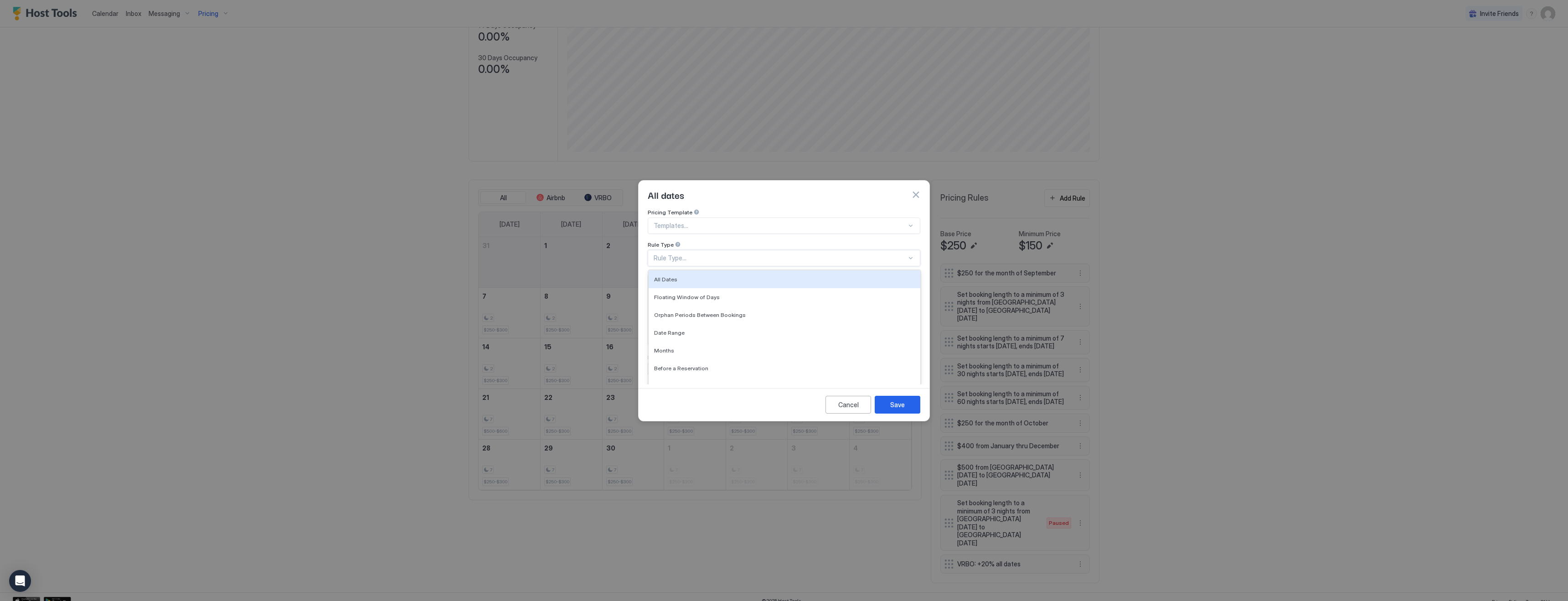
click at [673, 254] on div "Rule Type..." at bounding box center [780, 258] width 253 height 8
click at [674, 323] on div "Date Range" at bounding box center [784, 332] width 272 height 18
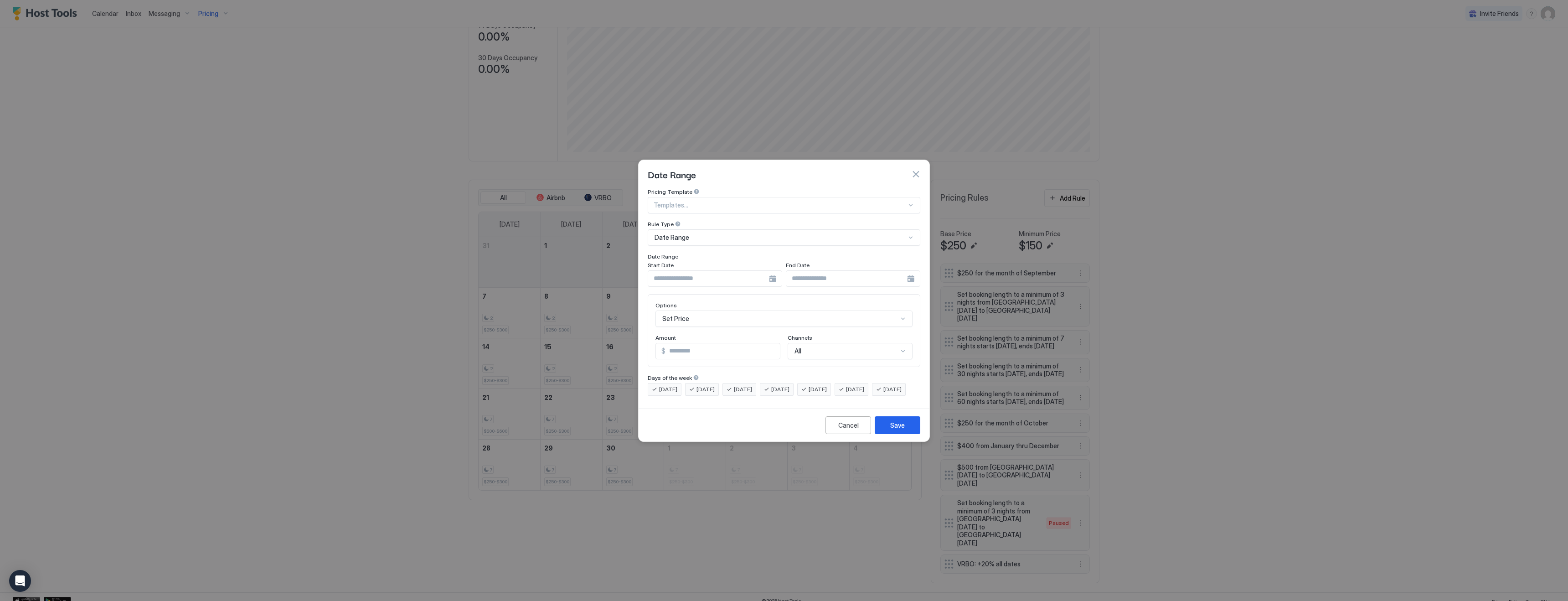
click at [772, 270] on div at bounding box center [715, 278] width 135 height 16
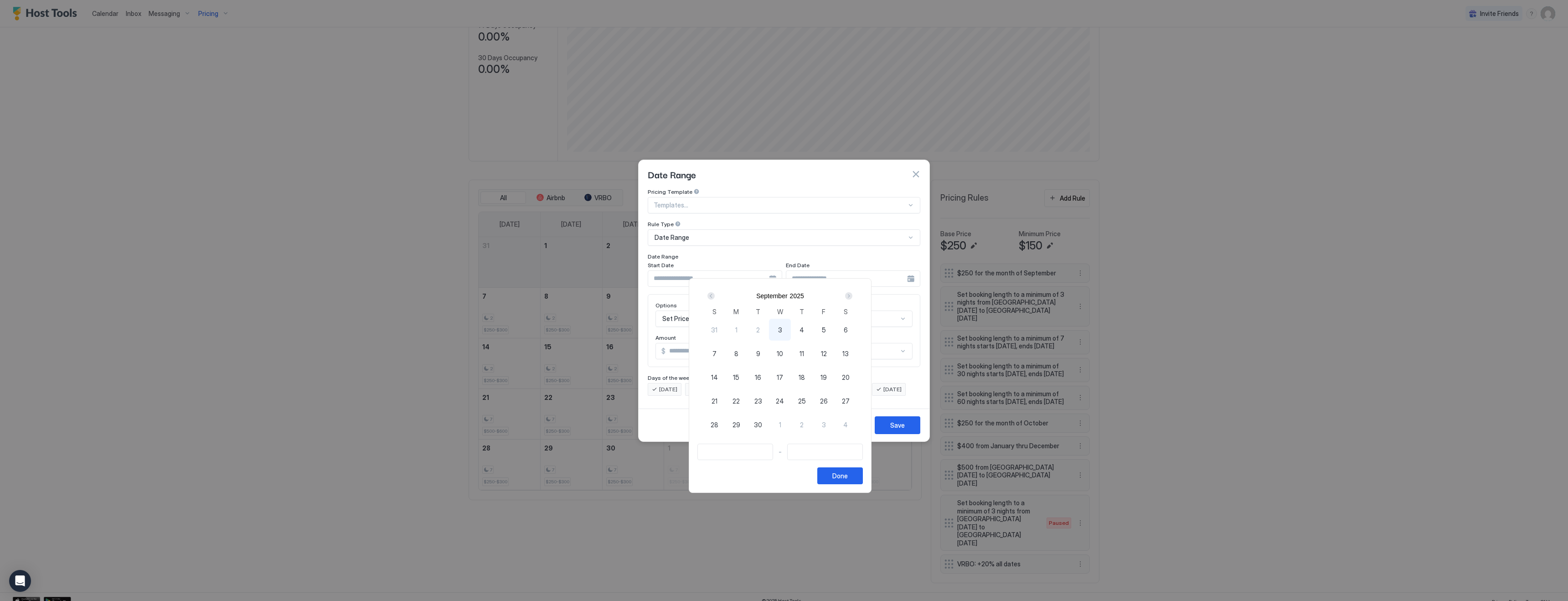
click at [805, 377] on span "18" at bounding box center [802, 377] width 7 height 10
type input "**********"
click at [717, 403] on span "21" at bounding box center [714, 400] width 6 height 10
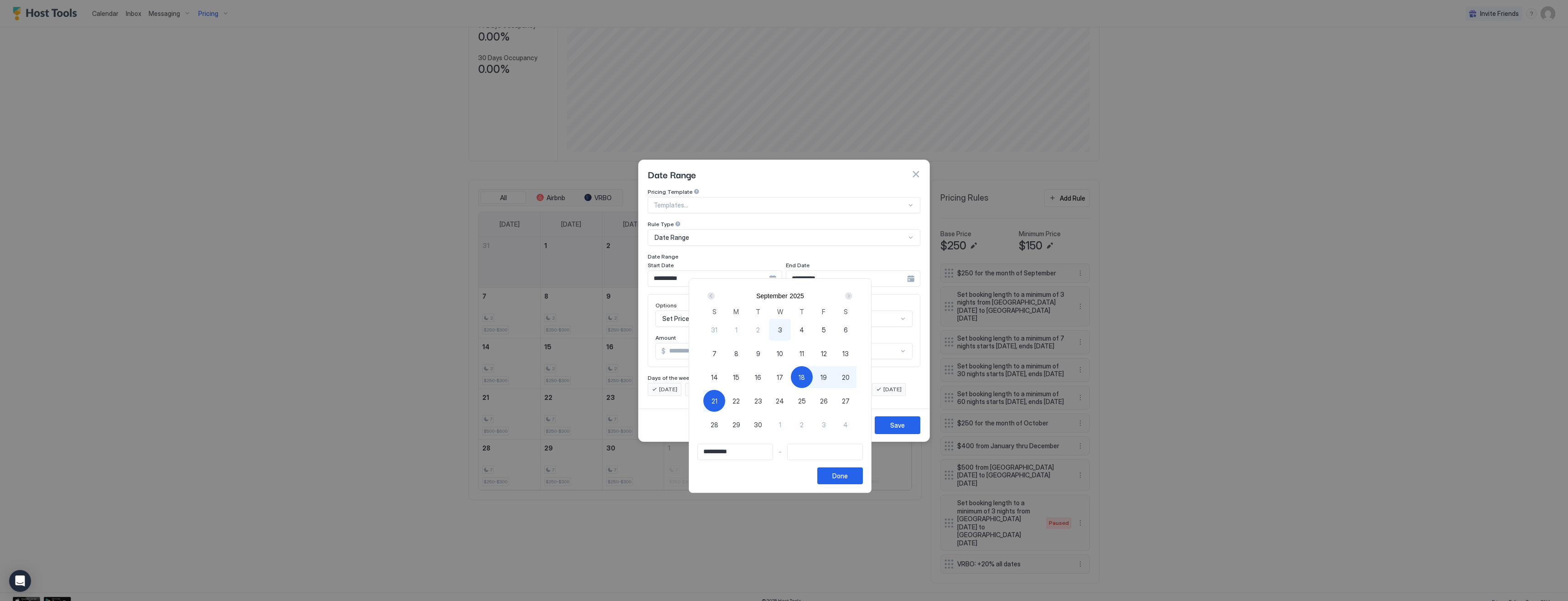
type input "**********"
click at [840, 474] on button "Done" at bounding box center [840, 475] width 46 height 17
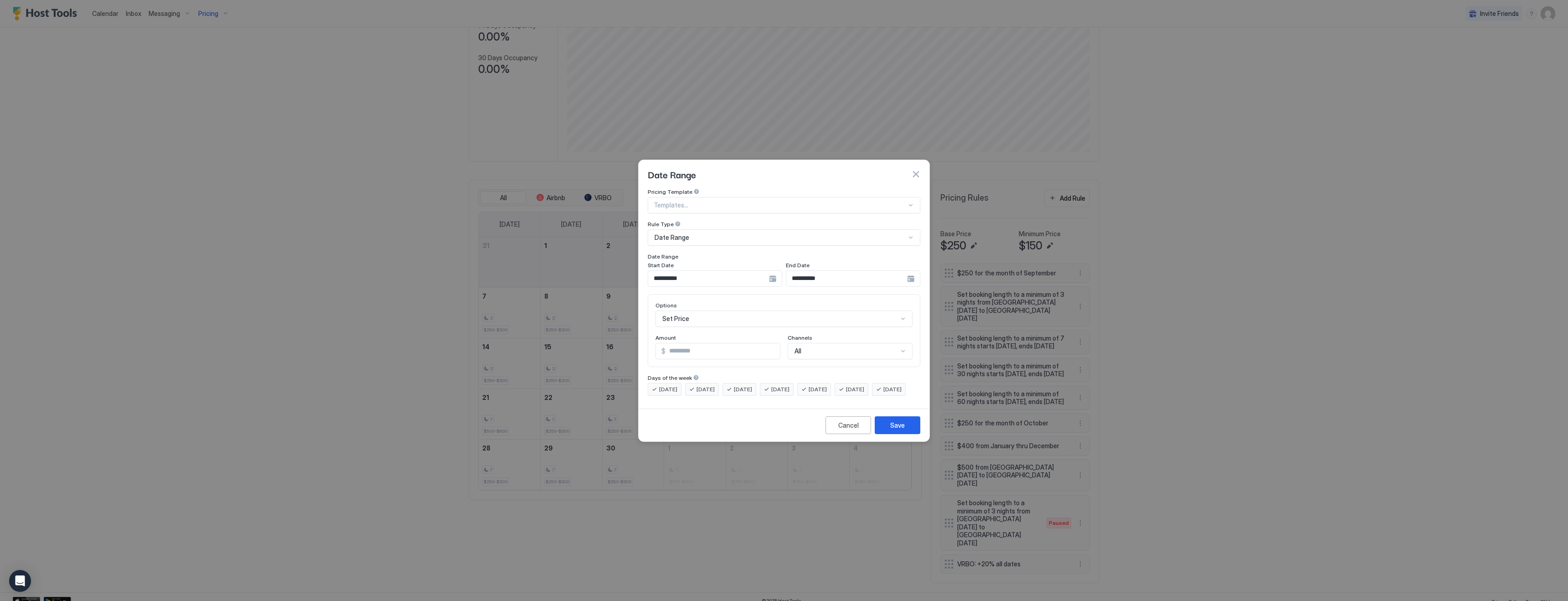
click at [783, 271] on div "**********" at bounding box center [715, 278] width 135 height 16
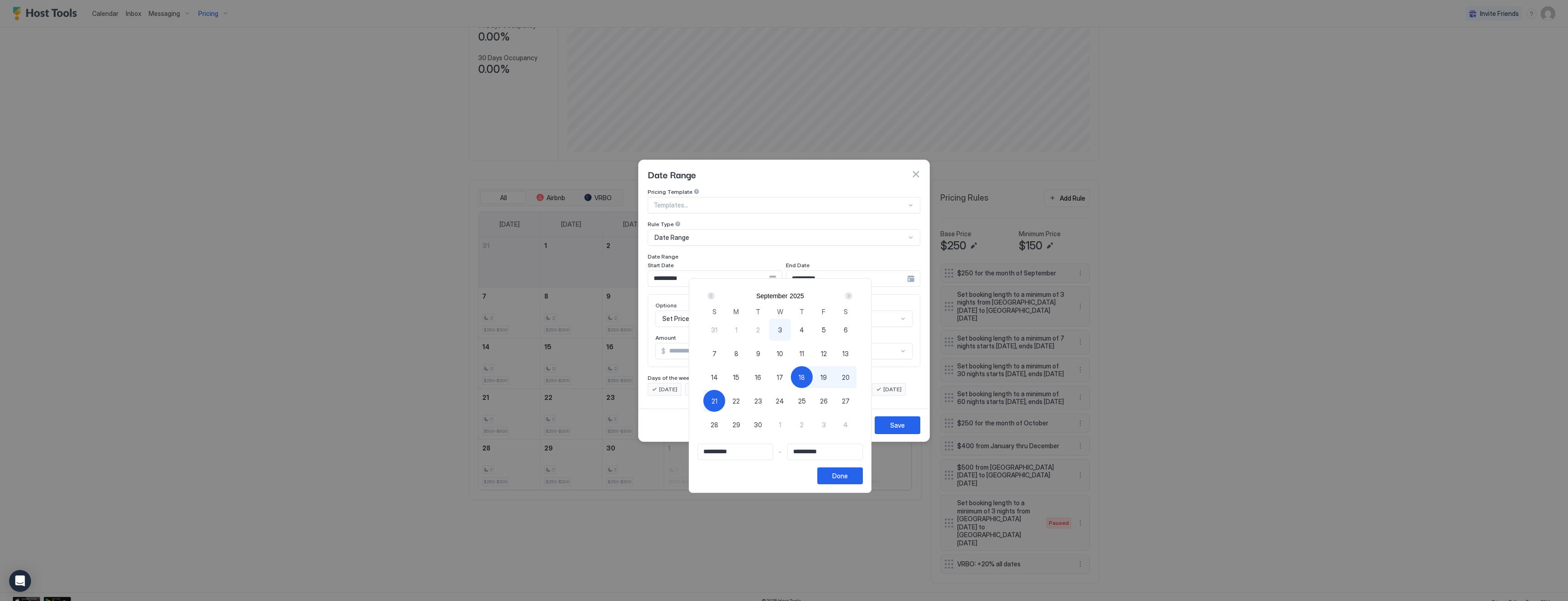
click at [805, 380] on span "18" at bounding box center [802, 377] width 7 height 10
click at [805, 377] on span "18" at bounding box center [802, 377] width 7 height 10
type input "**********"
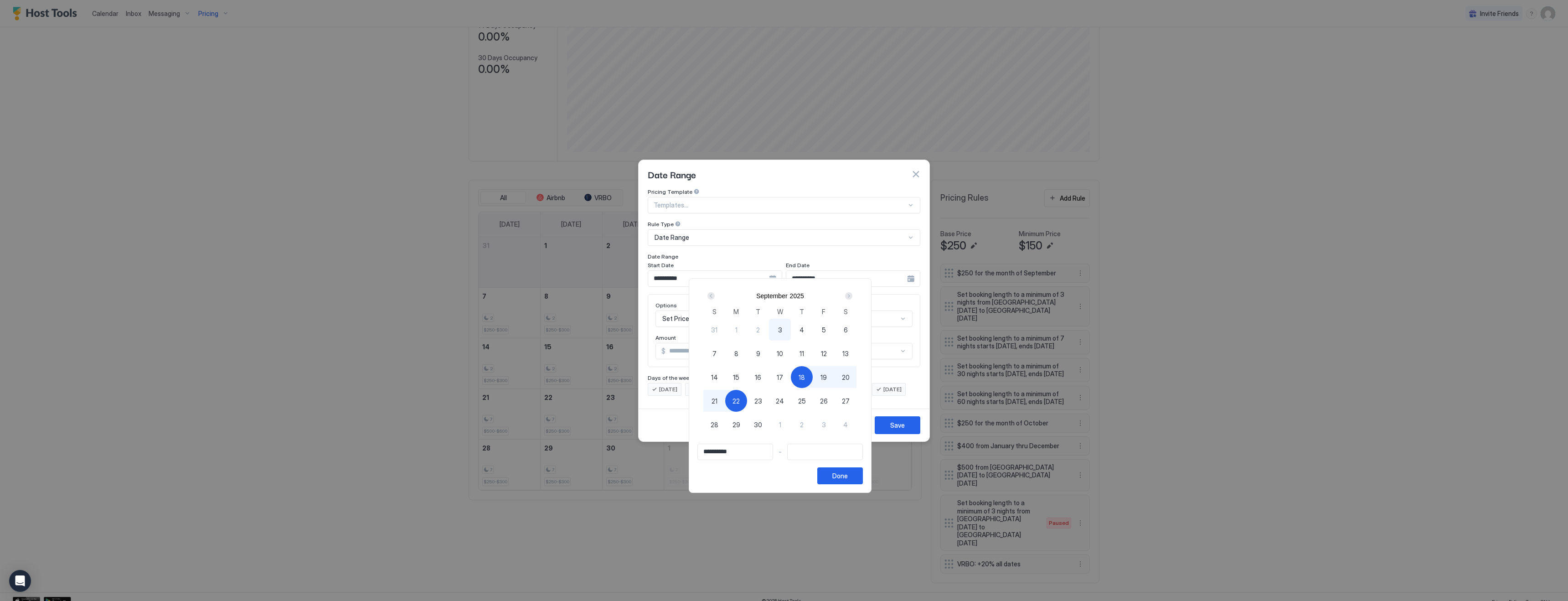
click at [739, 400] on span "22" at bounding box center [737, 400] width 7 height 10
type input "**********"
click at [842, 480] on div "Done" at bounding box center [840, 475] width 16 height 10
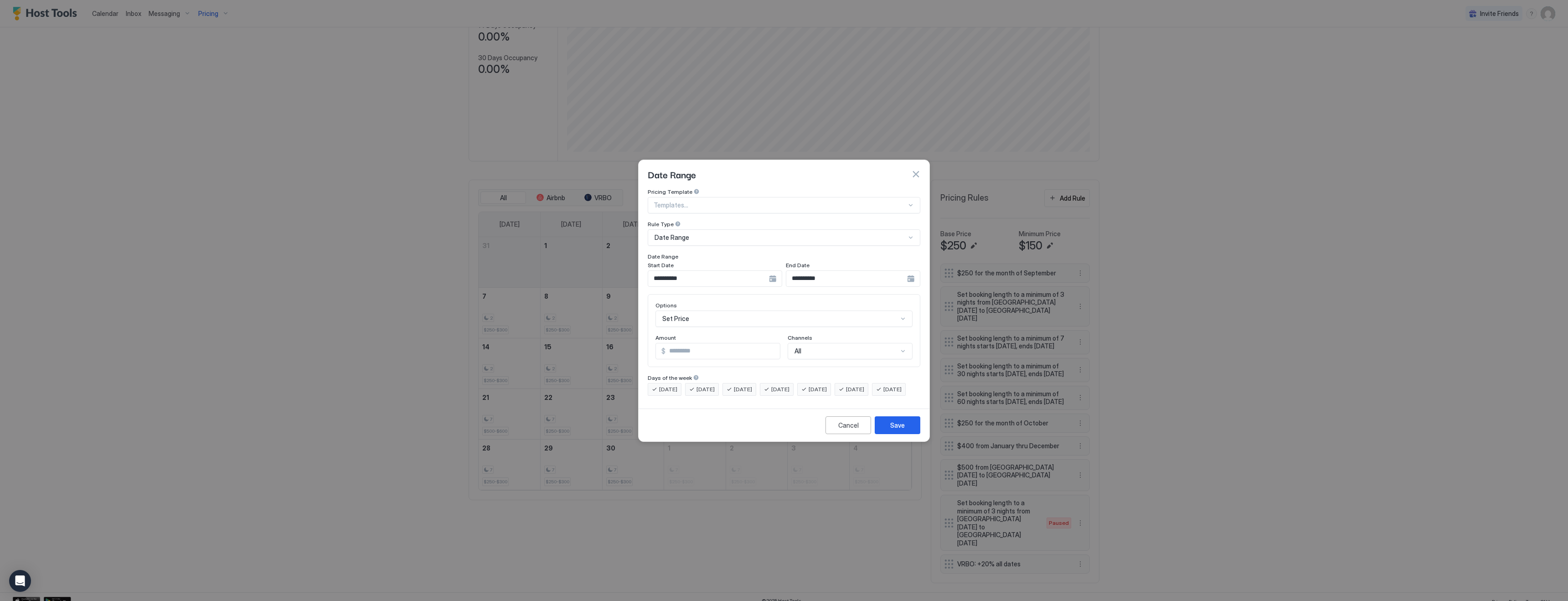
scroll to position [47, 0]
click at [690, 310] on div "Set Price" at bounding box center [783, 318] width 257 height 16
click at [694, 355] on span "Set Minimum Nights" at bounding box center [688, 358] width 53 height 7
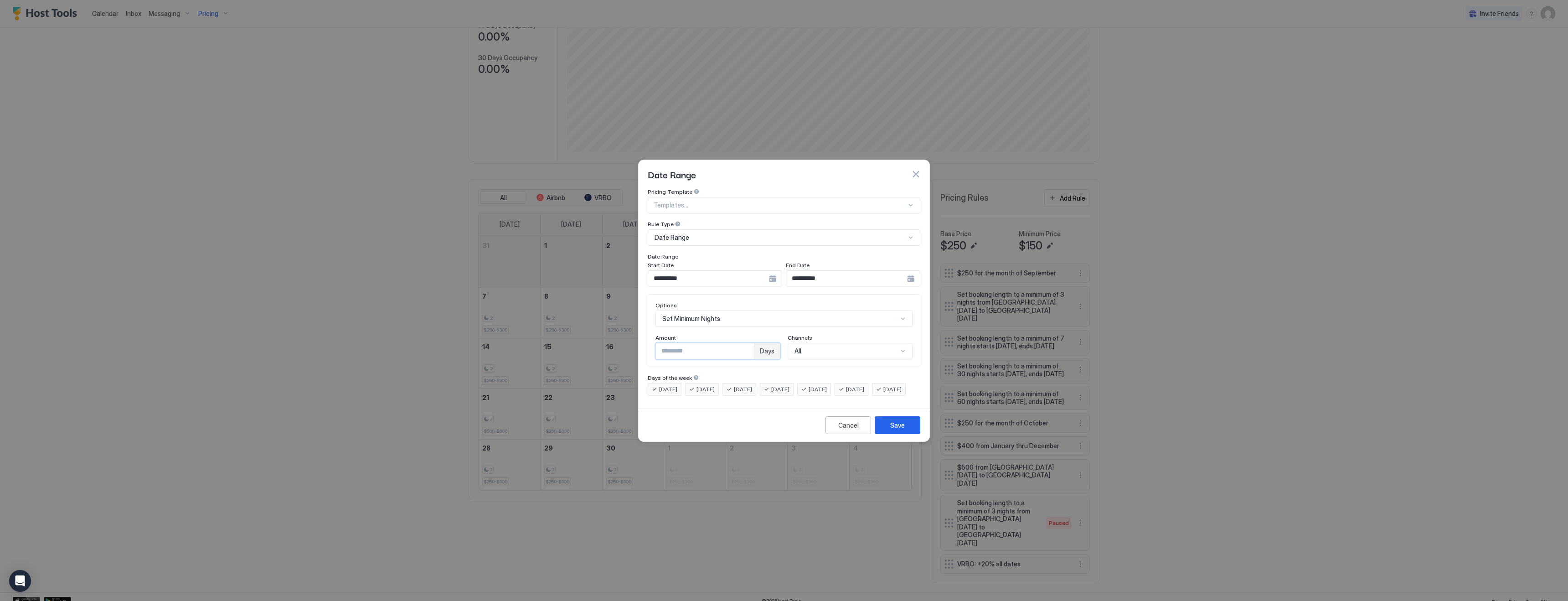
click at [688, 343] on input "*" at bounding box center [705, 351] width 98 height 16
type input "*"
click at [897, 430] on div "Save" at bounding box center [898, 425] width 15 height 10
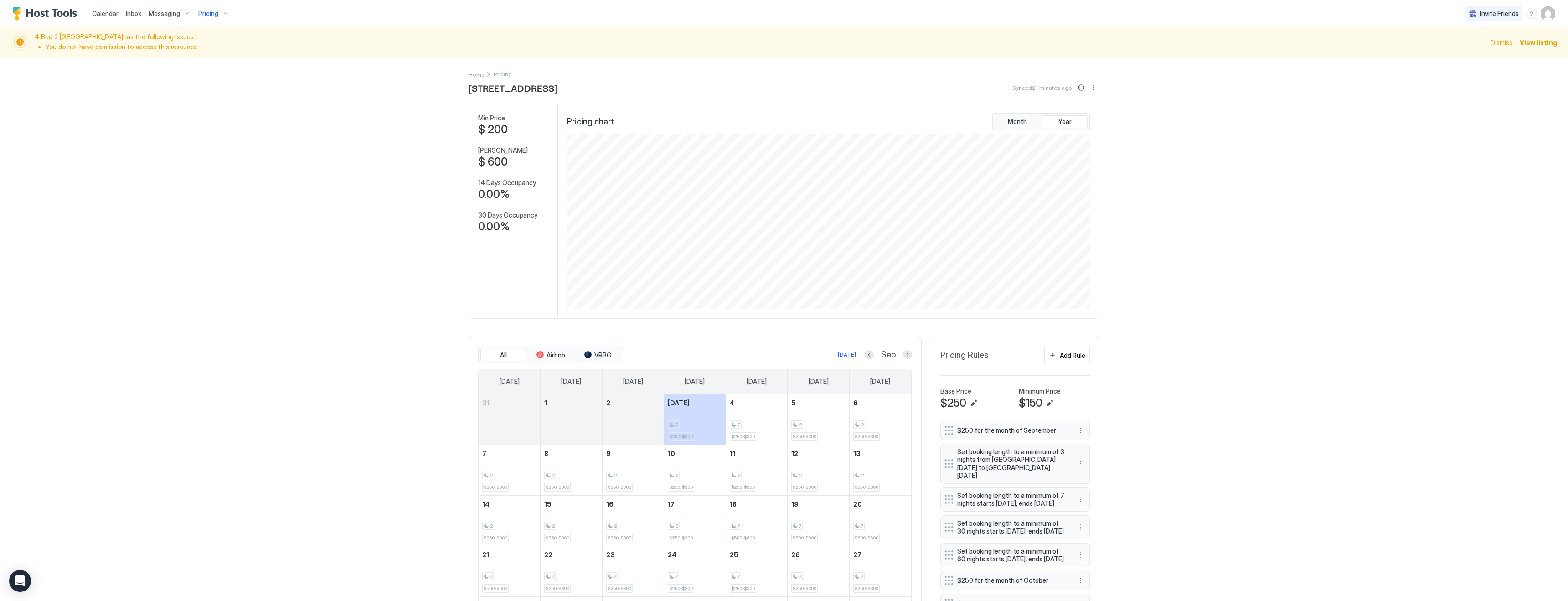
click at [212, 12] on span "Pricing" at bounding box center [208, 13] width 20 height 8
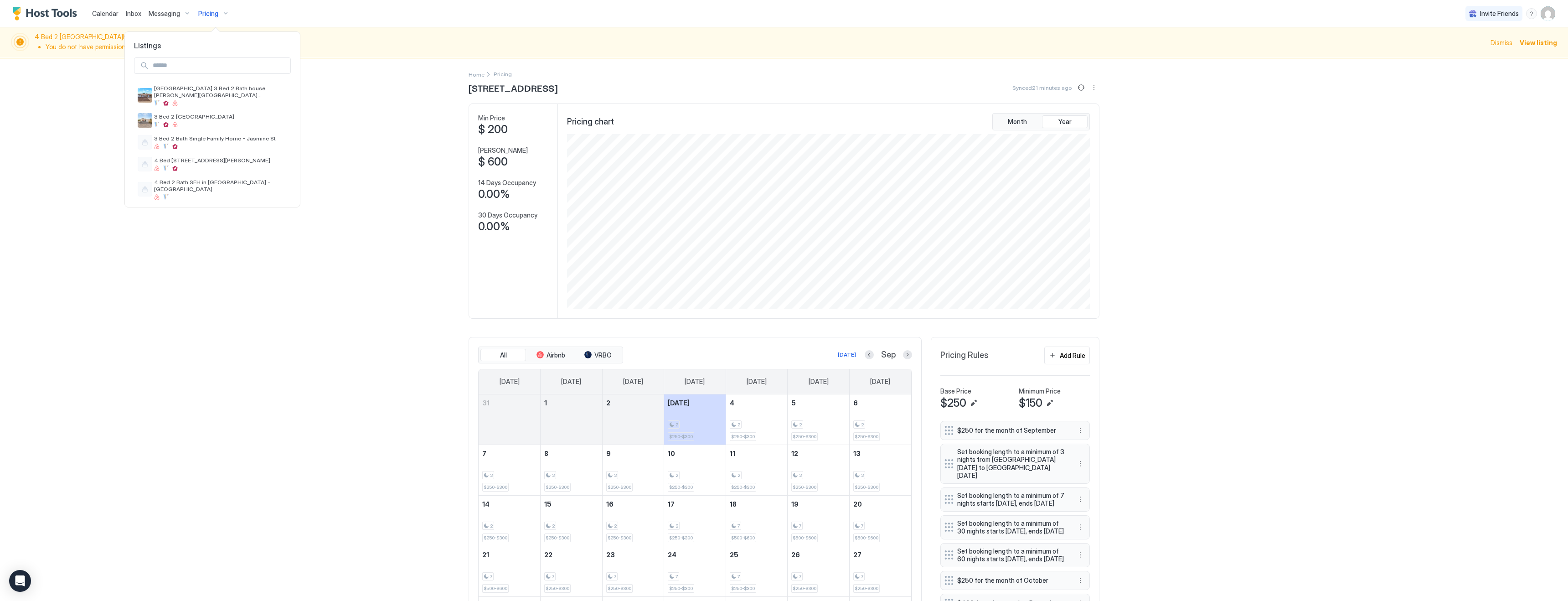
click at [200, 64] on input "Input Field" at bounding box center [219, 65] width 141 height 16
type input "****"
click at [207, 87] on span "Cozy 3 Bed 2 Bath house in [GEOGRAPHIC_DATA] [GEOGRAPHIC_DATA] 6 [PERSON_NAME]" at bounding box center [221, 92] width 133 height 13
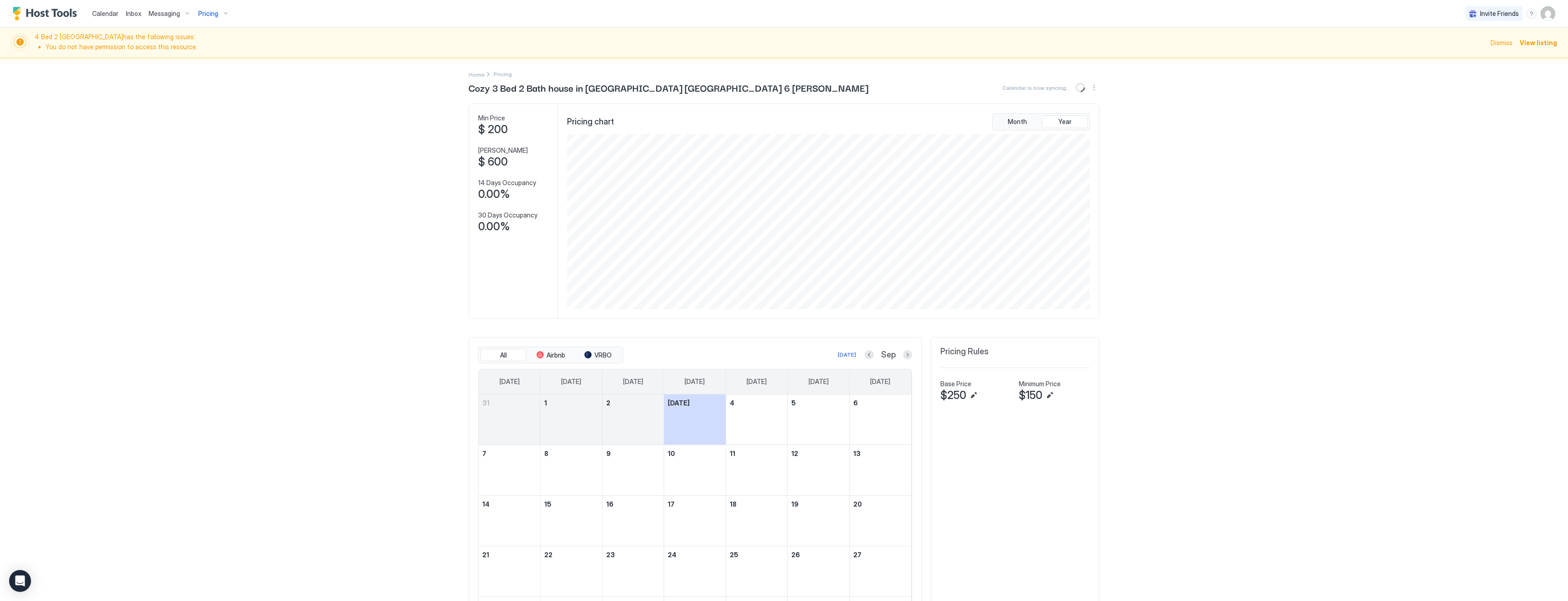
scroll to position [82, 0]
